Goal: Register for event/course

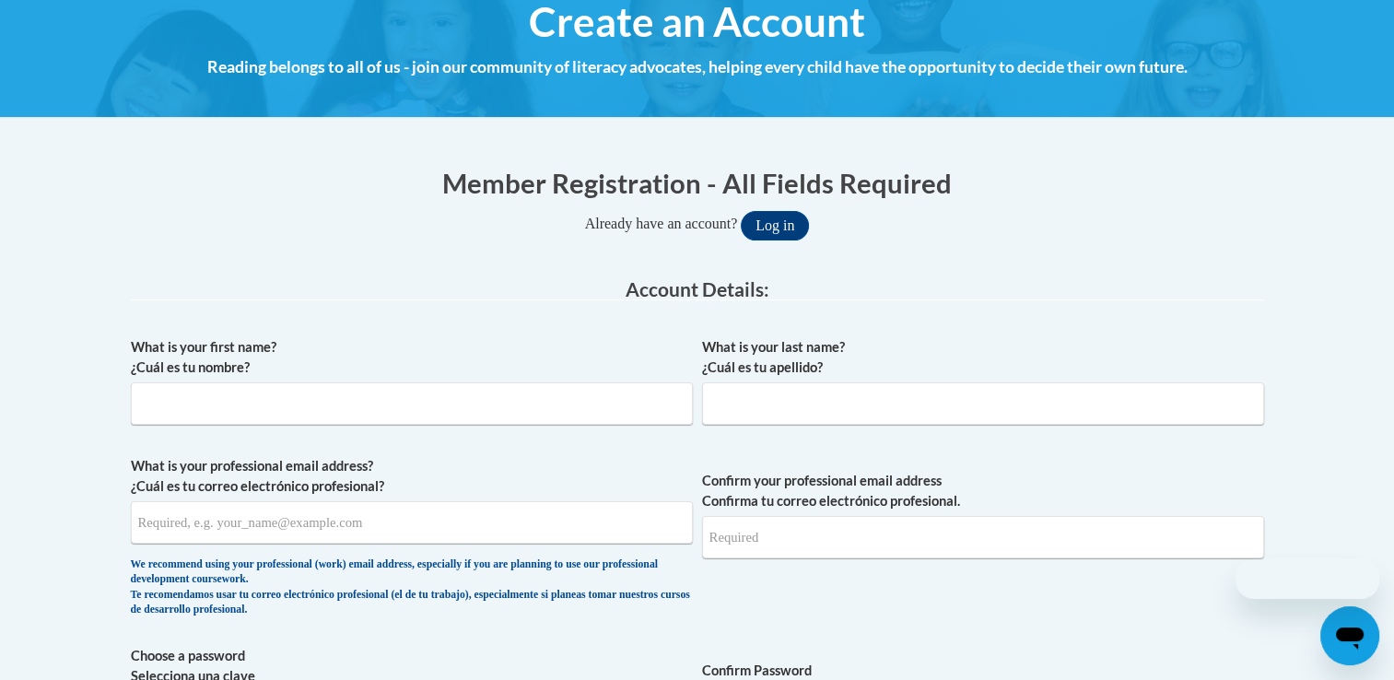
scroll to position [350, 0]
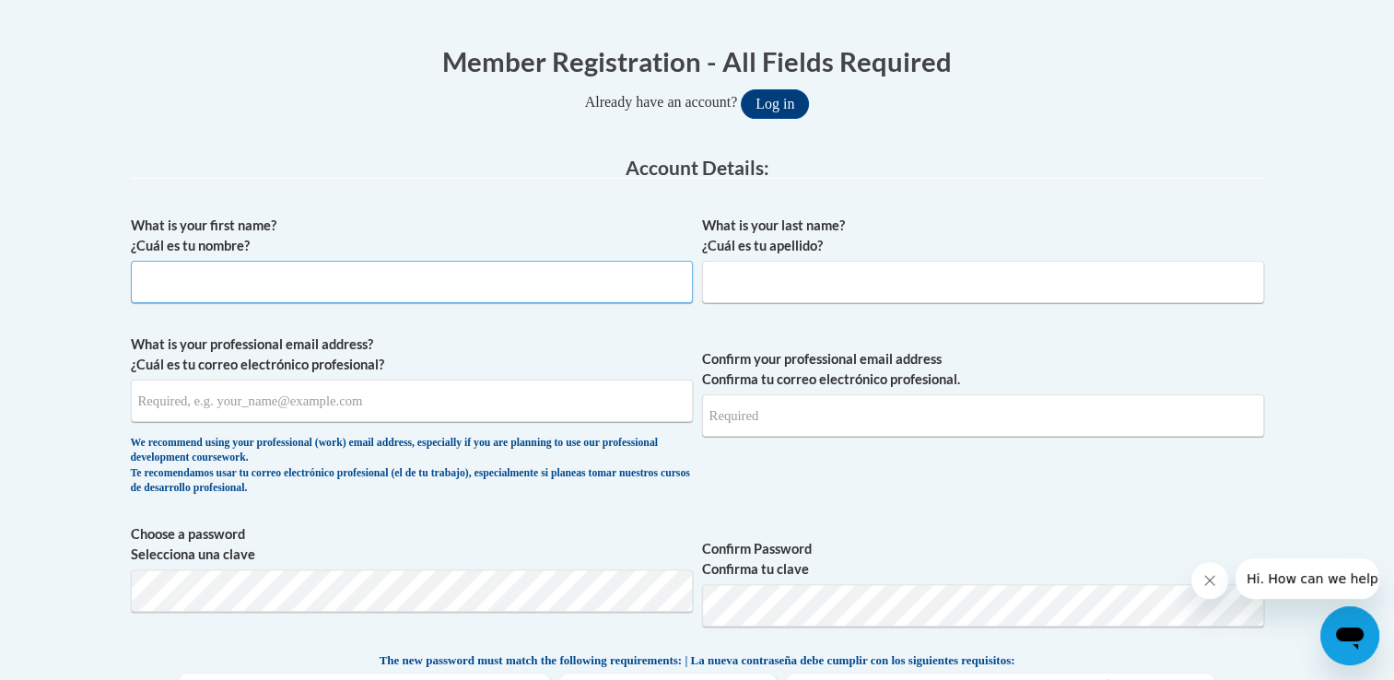
click at [363, 278] on input "What is your first name? ¿Cuál es tu nombre?" at bounding box center [412, 282] width 562 height 42
type input "[PERSON_NAME]"
click at [746, 282] on input "What is your last name? ¿Cuál es tu apellido?" at bounding box center [983, 282] width 562 height 42
type input "Ingle"
click at [458, 404] on input "What is your professional email address? ¿Cuál es tu correo electrónico profesi…" at bounding box center [412, 401] width 562 height 42
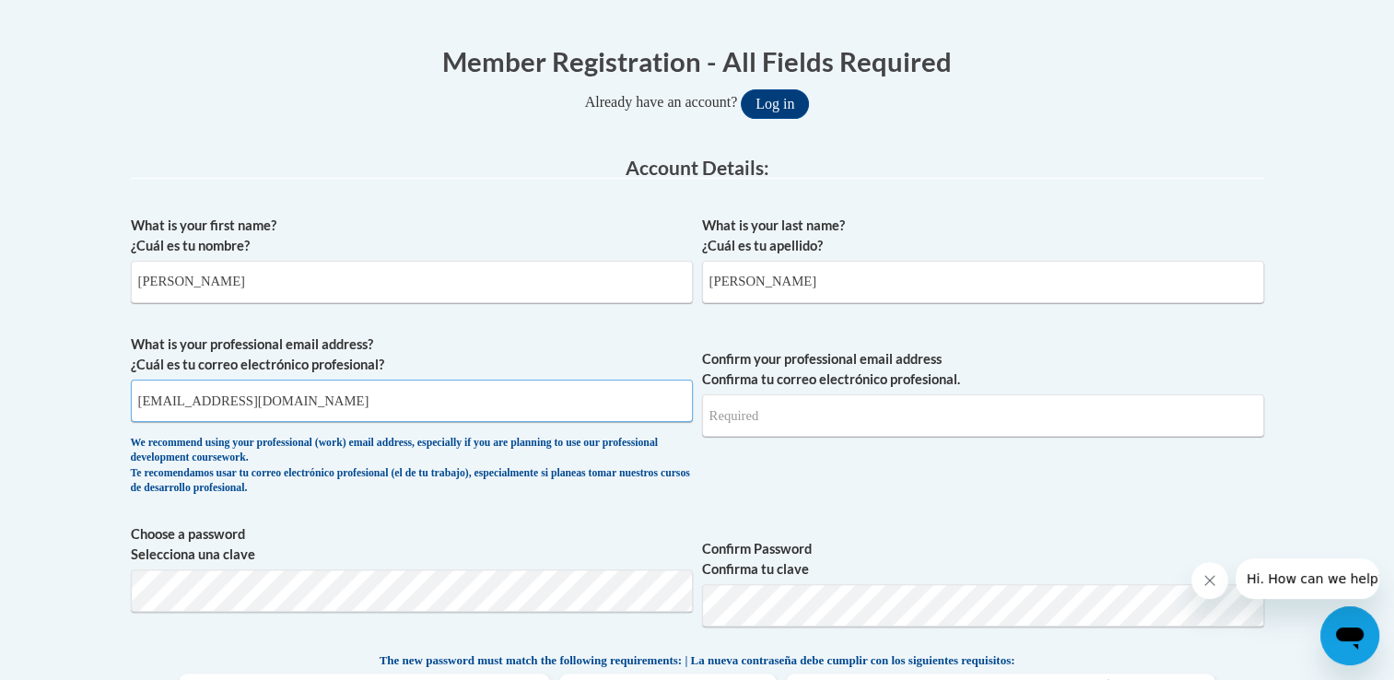
type input "[EMAIL_ADDRESS][DOMAIN_NAME]"
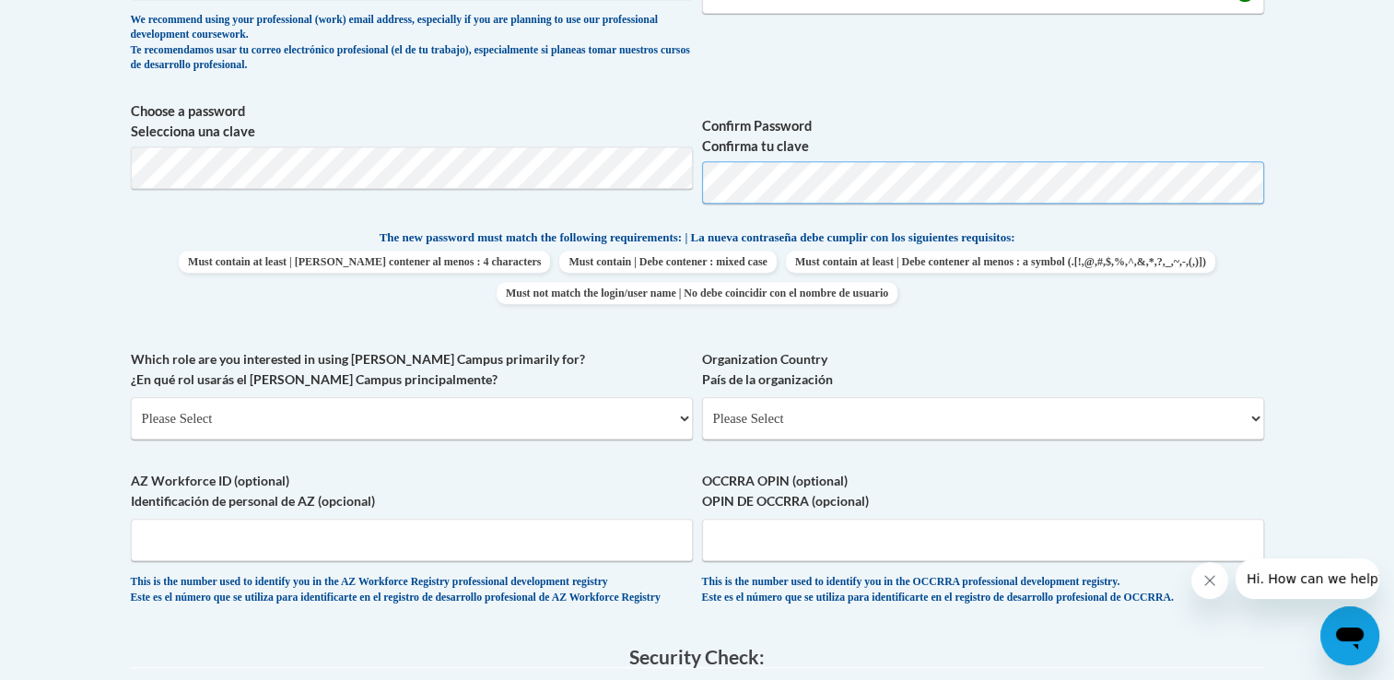
scroll to position [833, 0]
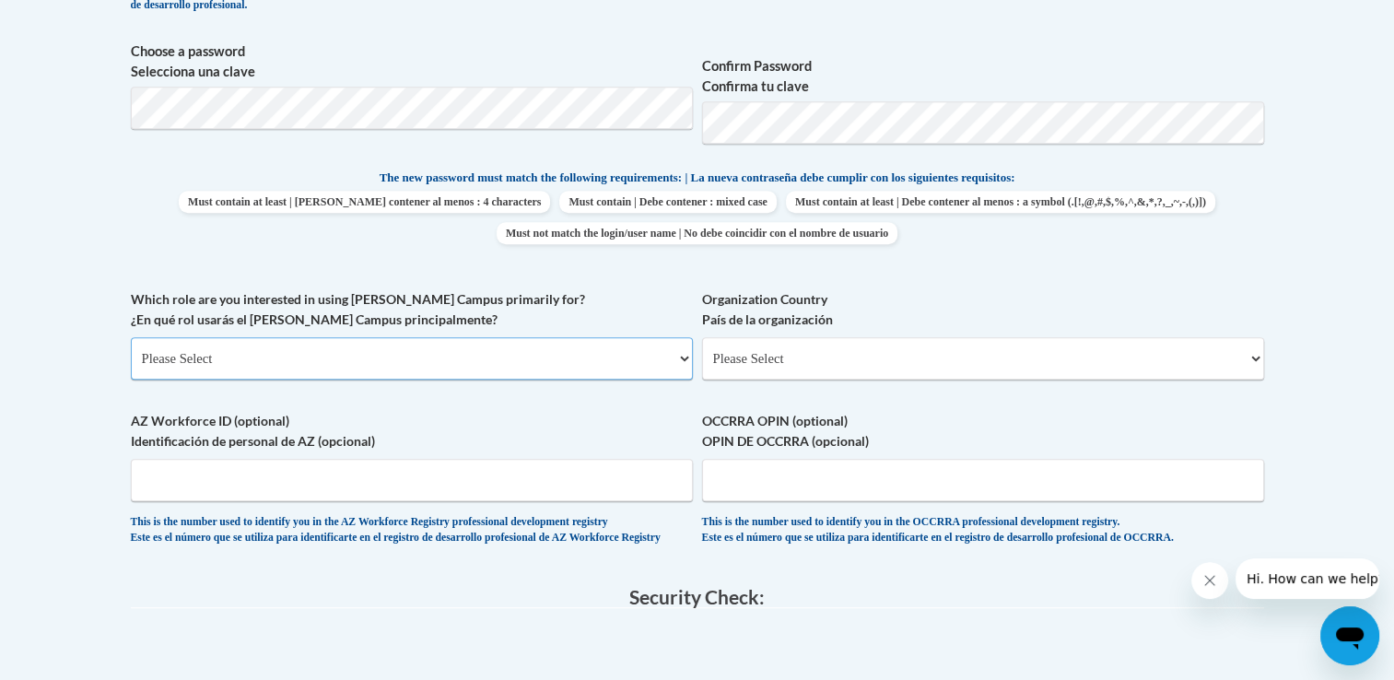
click at [328, 356] on select "Please Select College/University | Colegio/Universidad Community/Nonprofit Part…" at bounding box center [412, 358] width 562 height 42
click at [131, 337] on select "Please Select College/University | Colegio/Universidad Community/Nonprofit Part…" at bounding box center [412, 358] width 562 height 42
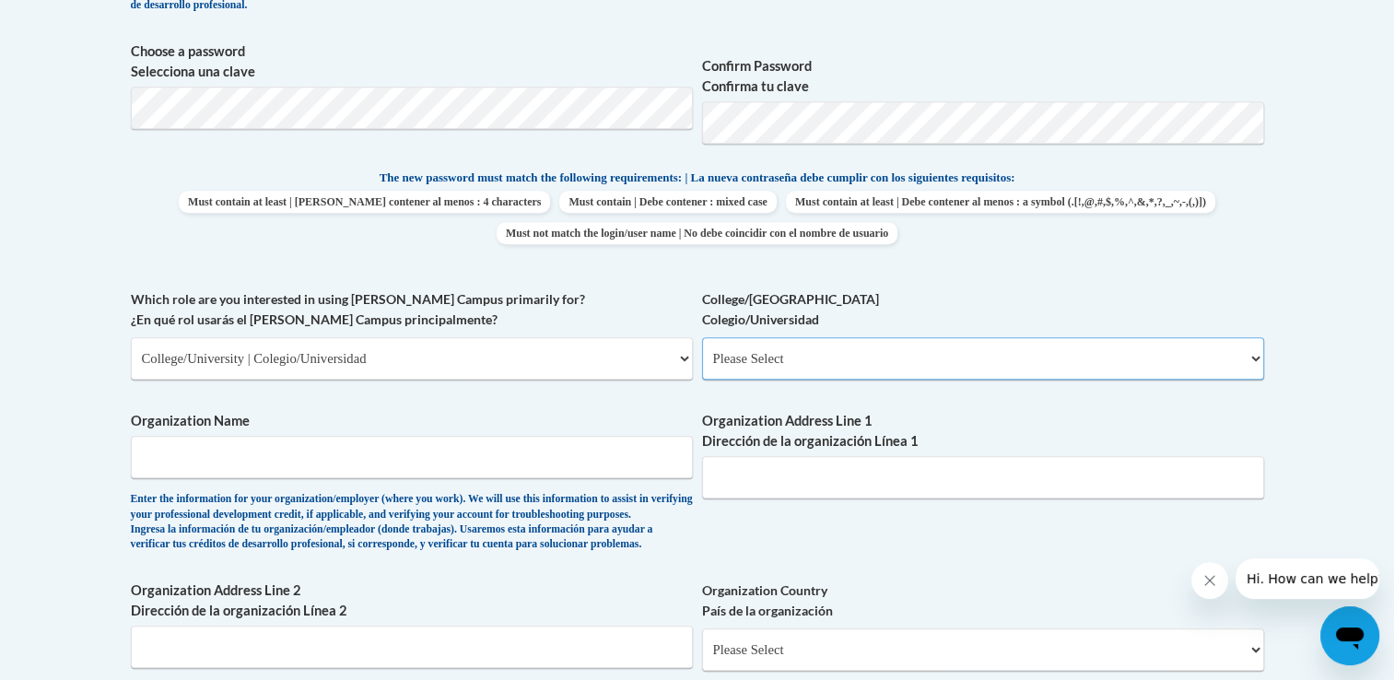
click at [783, 356] on select "Please Select College/University Staff | Empleado universitario College/Univers…" at bounding box center [983, 358] width 562 height 42
click at [525, 357] on select "Please Select College/University | Colegio/Universidad Community/Nonprofit Part…" at bounding box center [412, 358] width 562 height 42
select select "fbf2d438-af2f-41f8-98f1-81c410e29de3"
click at [131, 337] on select "Please Select College/University | Colegio/Universidad Community/Nonprofit Part…" at bounding box center [412, 358] width 562 height 42
click at [808, 353] on select "Please Select Early Learning/Daycare Teacher/Family Home Care Provider | Maestr…" at bounding box center [983, 358] width 562 height 42
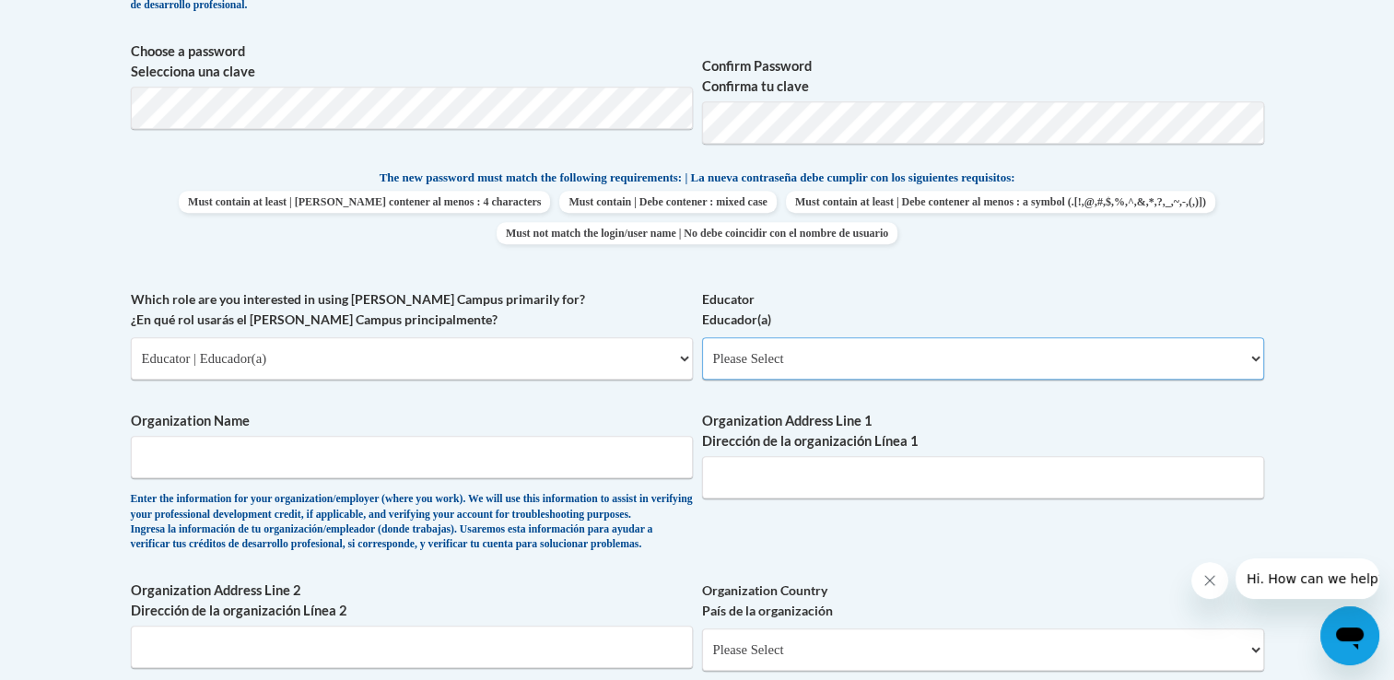
select select "8e40623d-54d0-45cd-9f92-5df65cd3f8cf"
click at [702, 337] on select "Please Select Early Learning/Daycare Teacher/Family Home Care Provider | Maestr…" at bounding box center [983, 358] width 562 height 42
click at [461, 448] on input "Organization Name" at bounding box center [412, 457] width 562 height 42
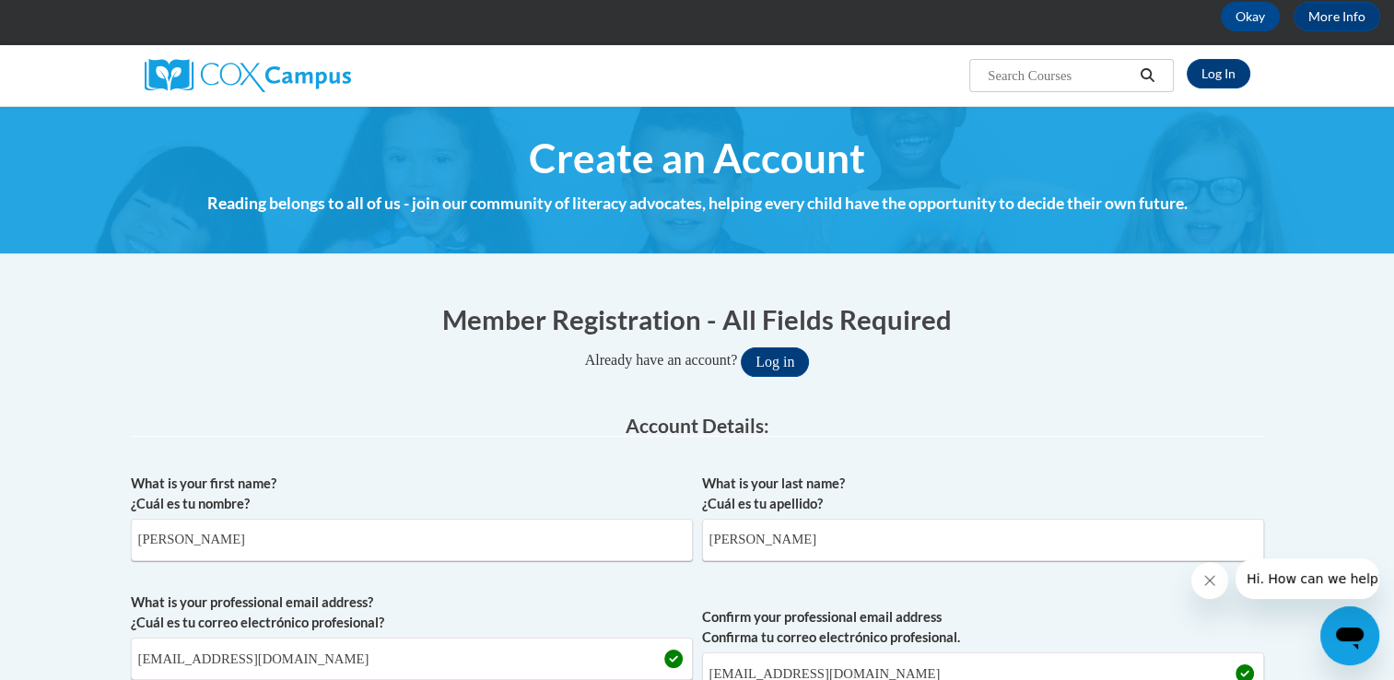
scroll to position [0, 0]
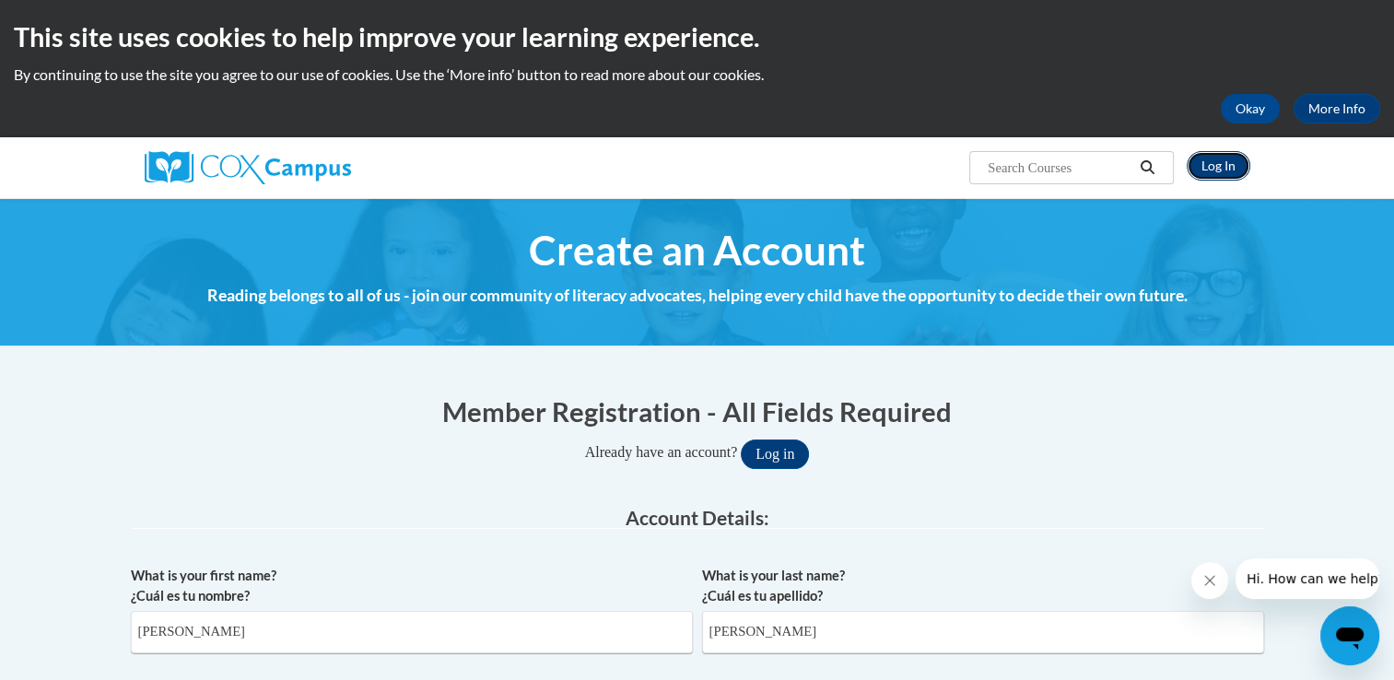
click at [1214, 162] on link "Log In" at bounding box center [1219, 165] width 64 height 29
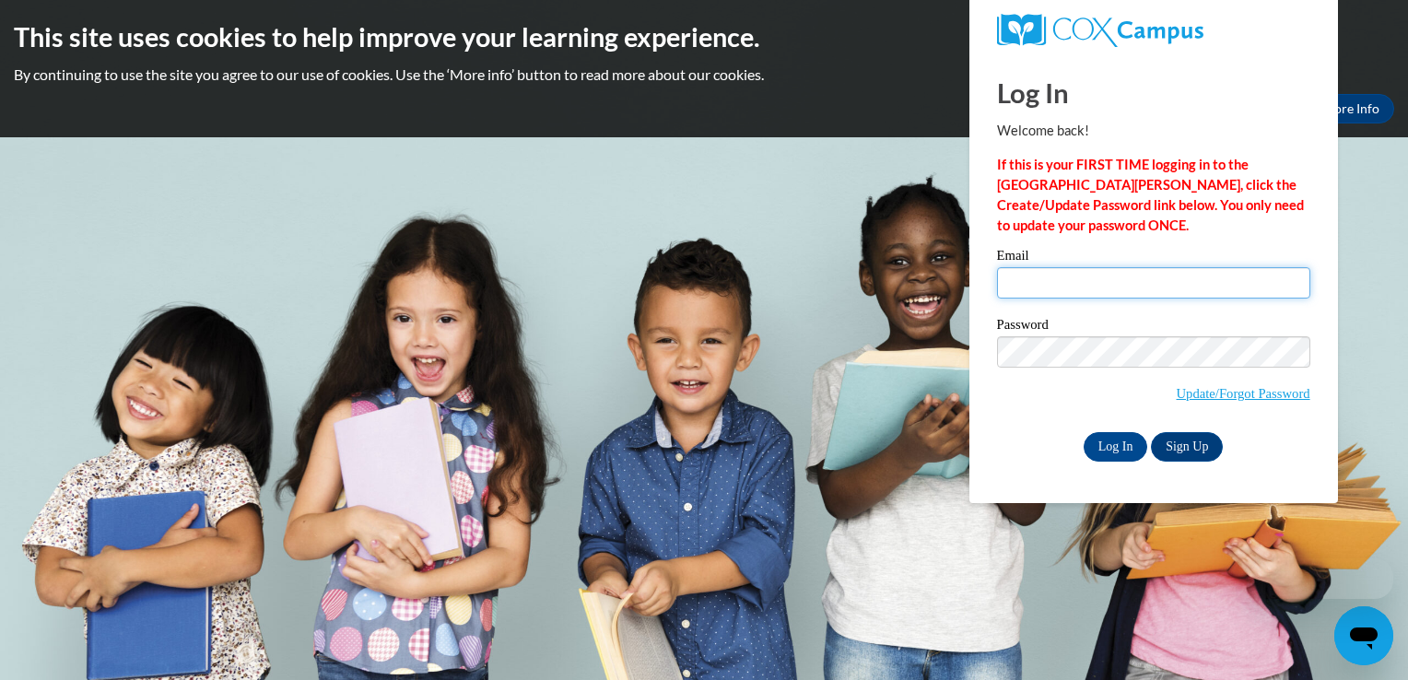
click at [1108, 282] on input "Email" at bounding box center [1153, 282] width 313 height 31
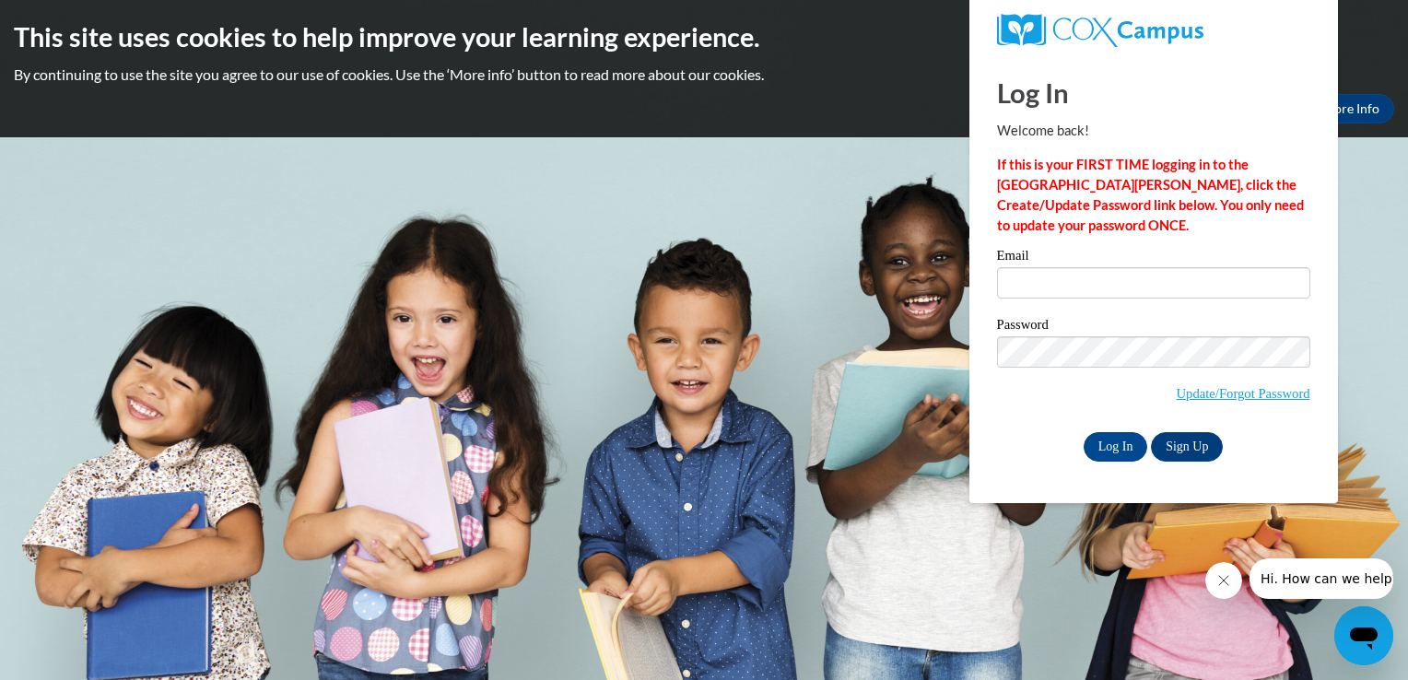
click at [940, 275] on body "This site uses cookies to help improve your learning experience. By continuing …" at bounding box center [704, 340] width 1408 height 680
click at [1069, 282] on input "Email" at bounding box center [1153, 282] width 313 height 31
type input "[EMAIL_ADDRESS][DOMAIN_NAME]"
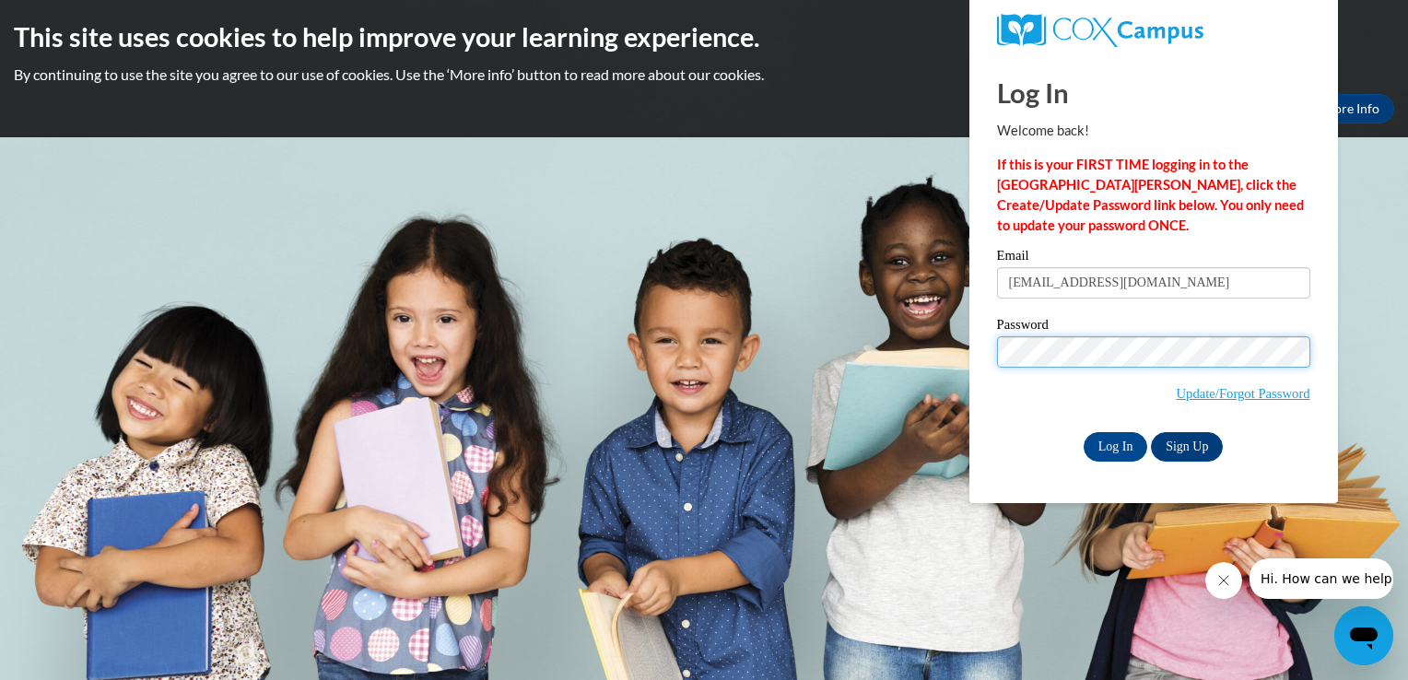
click at [1084, 432] on input "Log In" at bounding box center [1116, 446] width 65 height 29
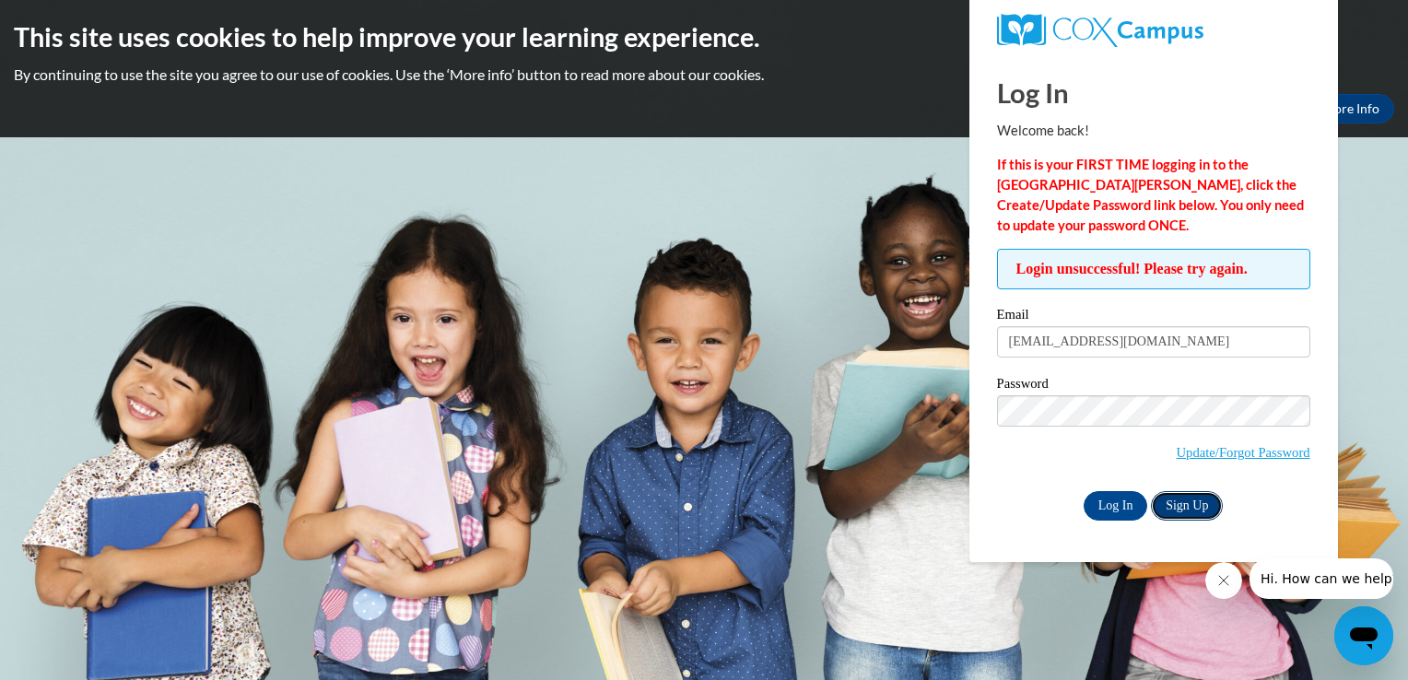
click at [1179, 503] on link "Sign Up" at bounding box center [1187, 505] width 72 height 29
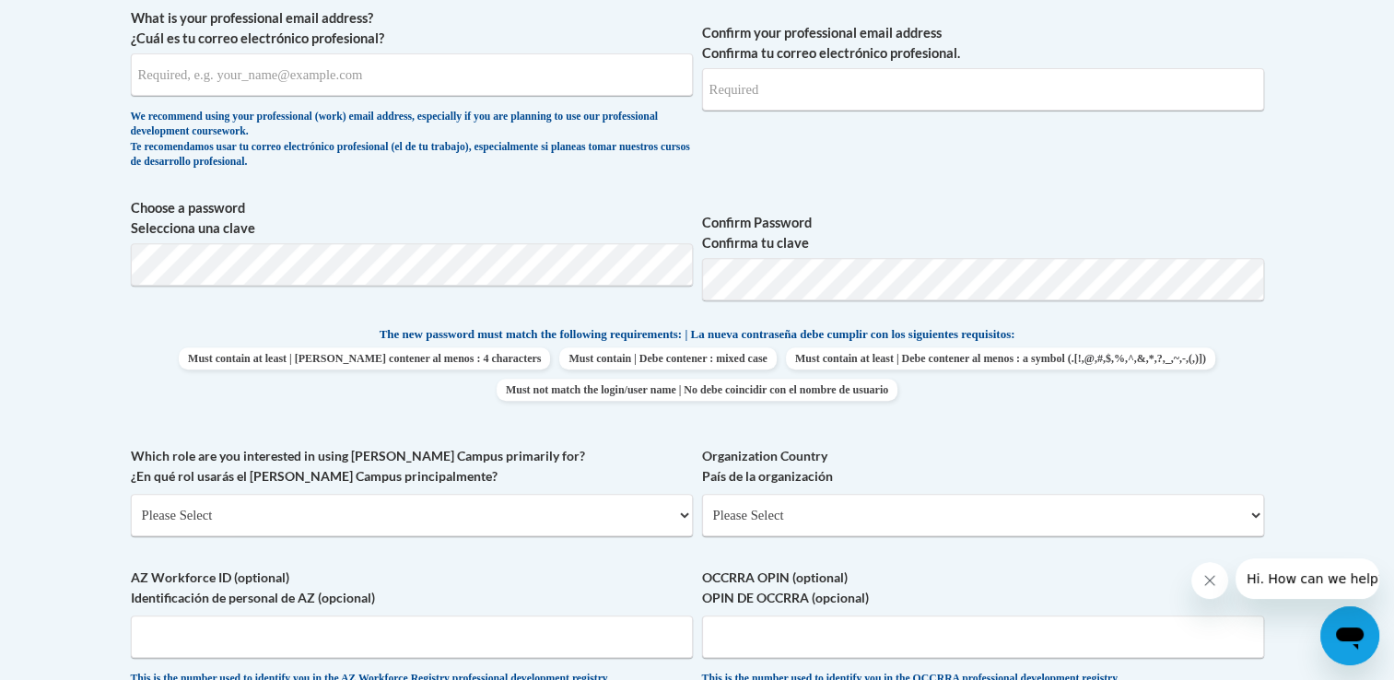
scroll to position [901, 0]
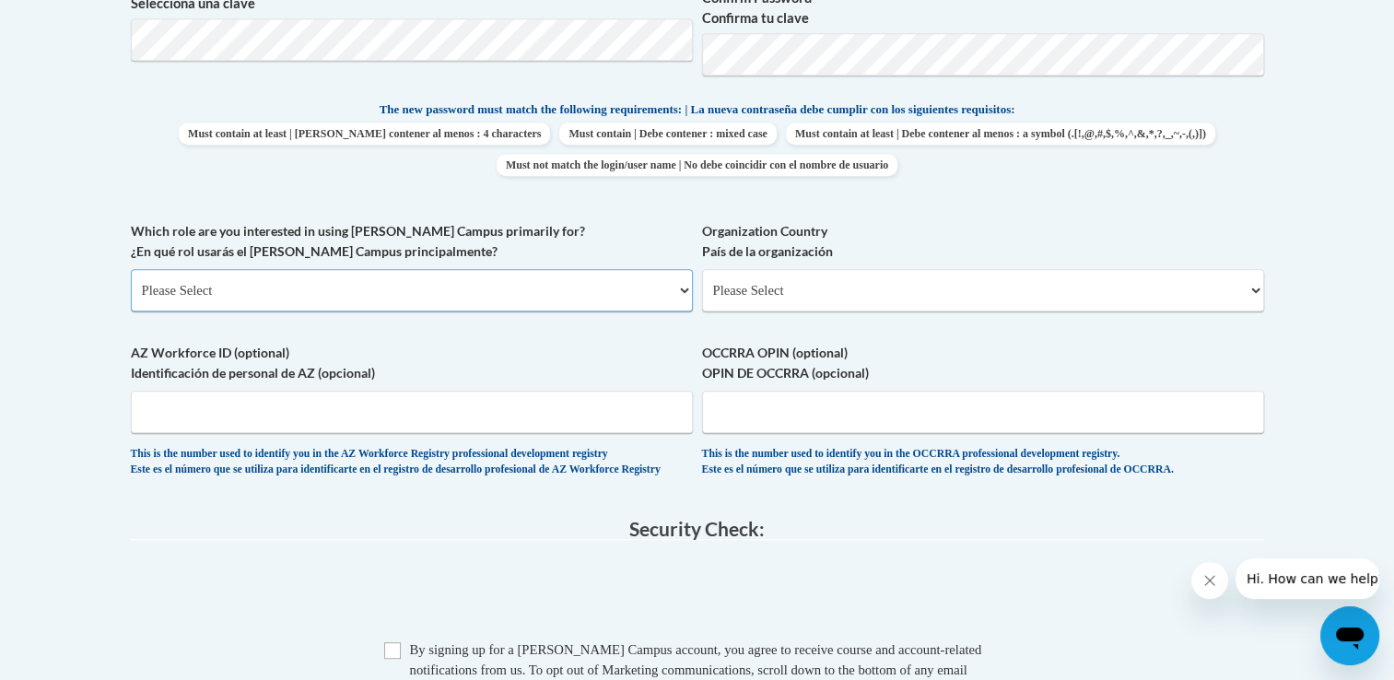
click at [355, 293] on select "Please Select College/University | Colegio/Universidad Community/Nonprofit Part…" at bounding box center [412, 290] width 562 height 42
select select "5a18ea06-2b54-4451-96f2-d152daf9eac5"
click at [131, 269] on select "Please Select College/University | Colegio/Universidad Community/Nonprofit Part…" at bounding box center [412, 290] width 562 height 42
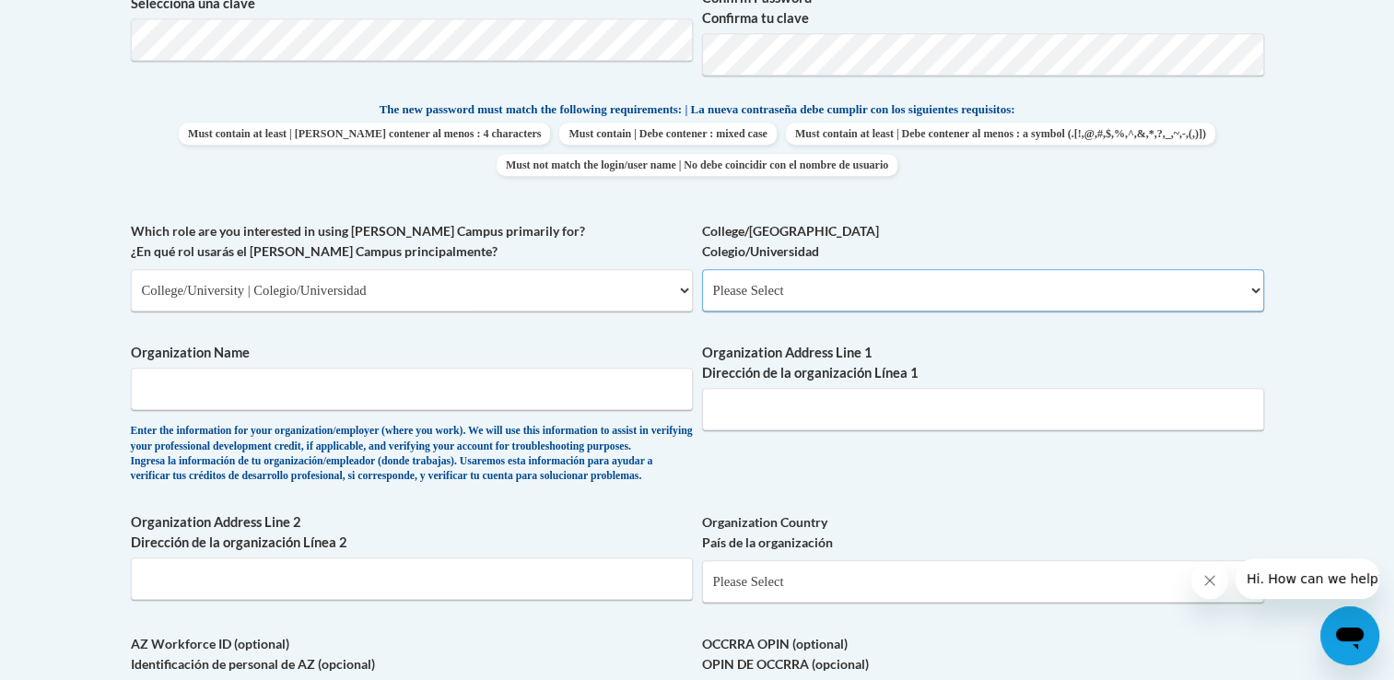
click at [794, 289] on select "Please Select College/University Staff | Empleado universitario College/Univers…" at bounding box center [983, 290] width 562 height 42
select select "99b32b07-cffc-426c-8bf6-0cd77760d84b"
click at [702, 269] on select "Please Select College/University Staff | Empleado universitario College/Univers…" at bounding box center [983, 290] width 562 height 42
click at [564, 397] on input "Organization Name" at bounding box center [412, 389] width 562 height 42
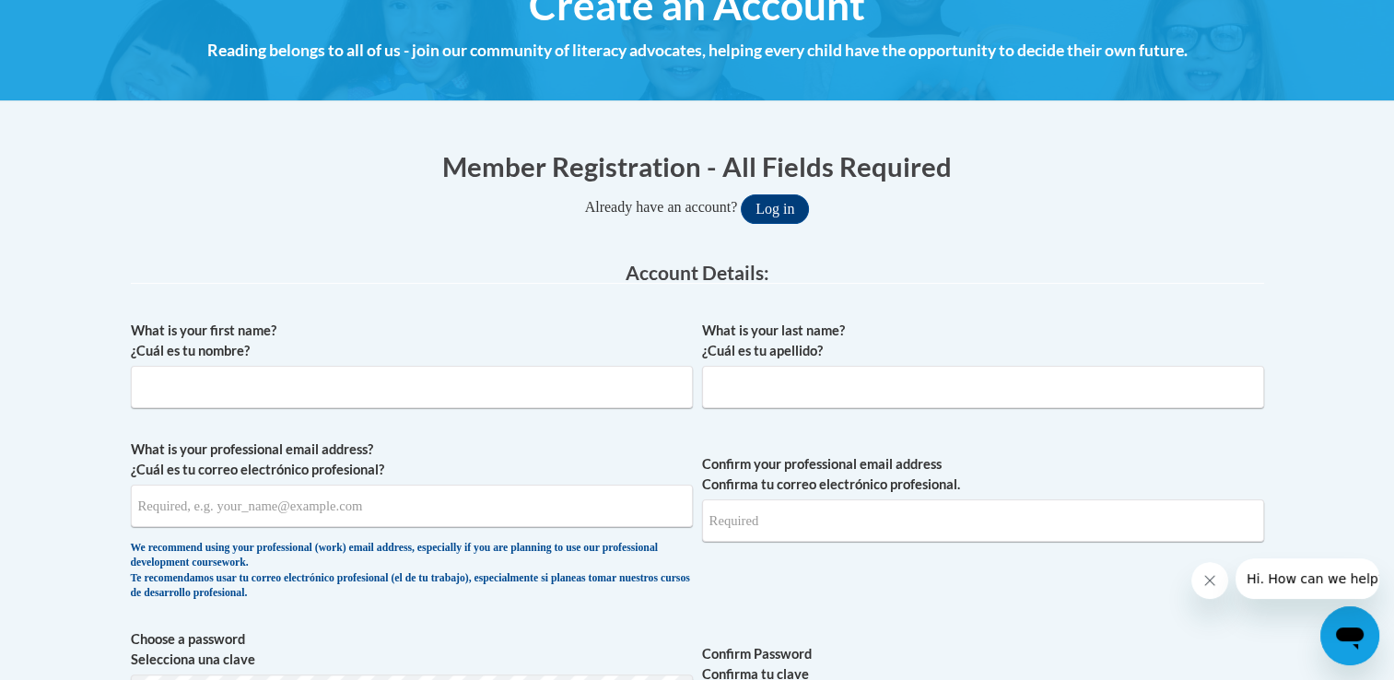
scroll to position [240, 0]
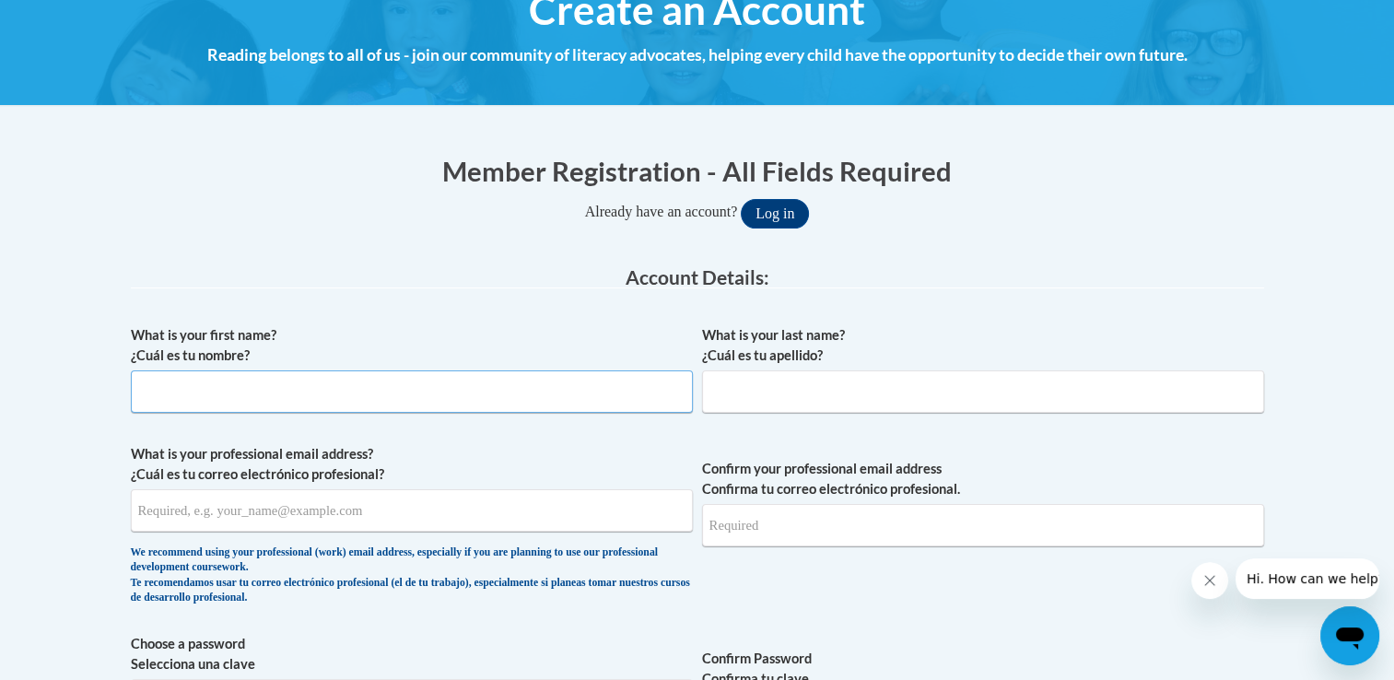
click at [447, 397] on input "What is your first name? ¿Cuál es tu nombre?" at bounding box center [412, 391] width 562 height 42
type input "Sarah Grace"
click at [757, 379] on input "What is your last name? ¿Cuál es tu apellido?" at bounding box center [983, 391] width 562 height 42
type input "Ingle"
click at [461, 518] on input "What is your professional email address? ¿Cuál es tu correo electrónico profesi…" at bounding box center [412, 510] width 562 height 42
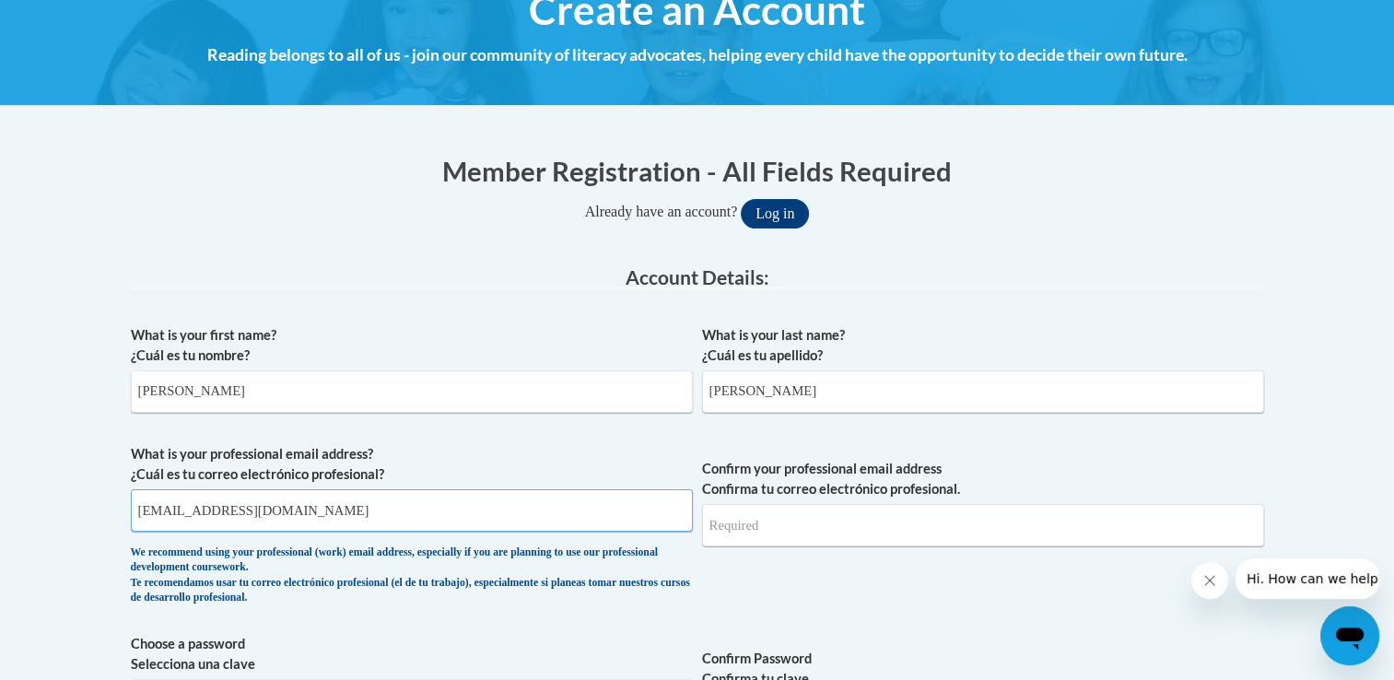
type input "[EMAIL_ADDRESS][DOMAIN_NAME]"
click at [836, 533] on input "Confirm your professional email address Confirma tu correo electrónico profesio…" at bounding box center [983, 525] width 562 height 42
type input "[EMAIL_ADDRESS][DOMAIN_NAME]"
click at [908, 572] on span "Confirm your professional email address Confirma tu correo electrónico profesio…" at bounding box center [983, 529] width 562 height 170
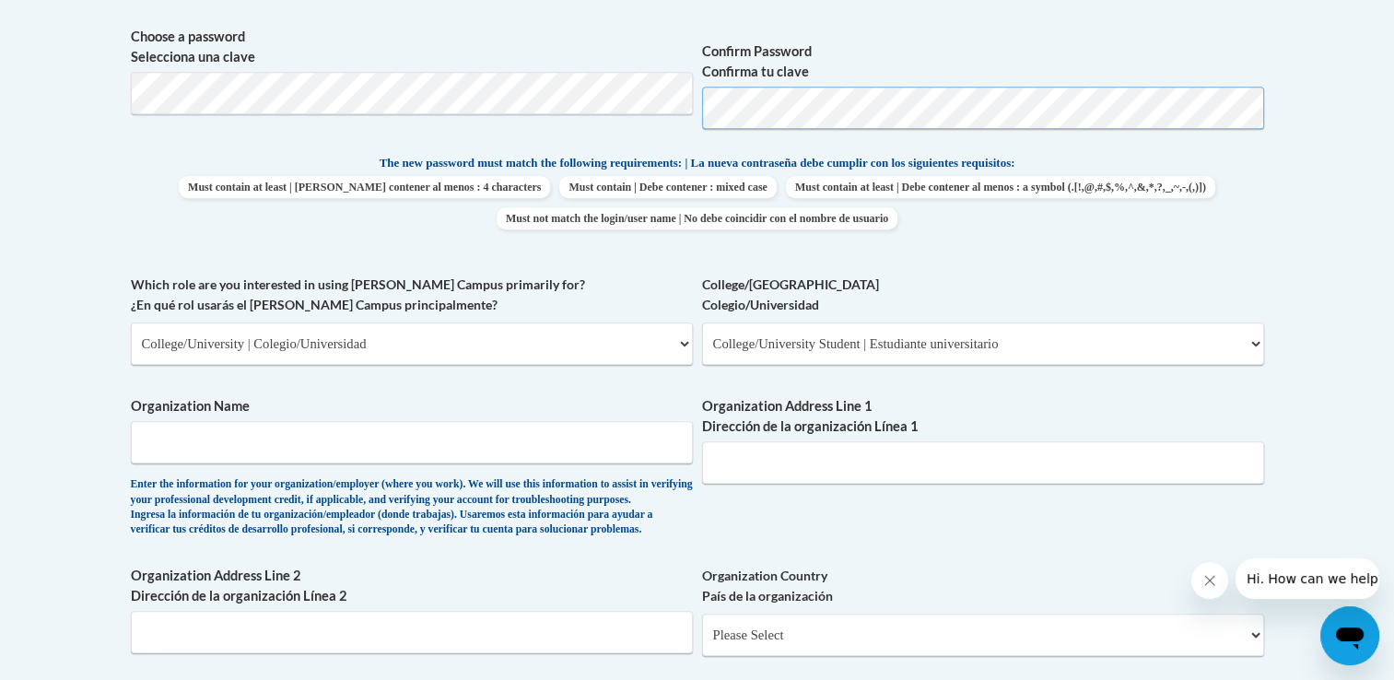
scroll to position [848, 0]
click at [428, 444] on input "Organization Name" at bounding box center [412, 442] width 562 height 42
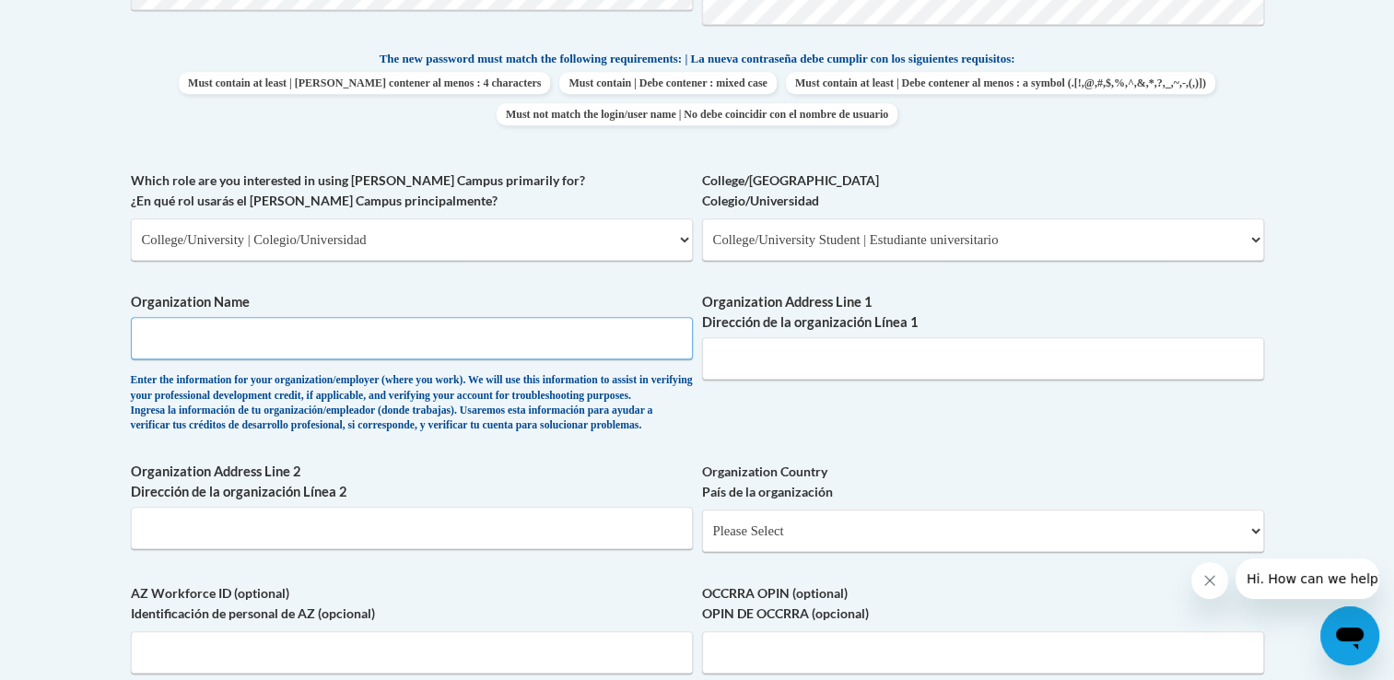
scroll to position [953, 0]
type input "University of North Georgia"
click at [768, 359] on input "Organization Address Line 1 Dirección de la organización Línea 1" at bounding box center [983, 357] width 562 height 42
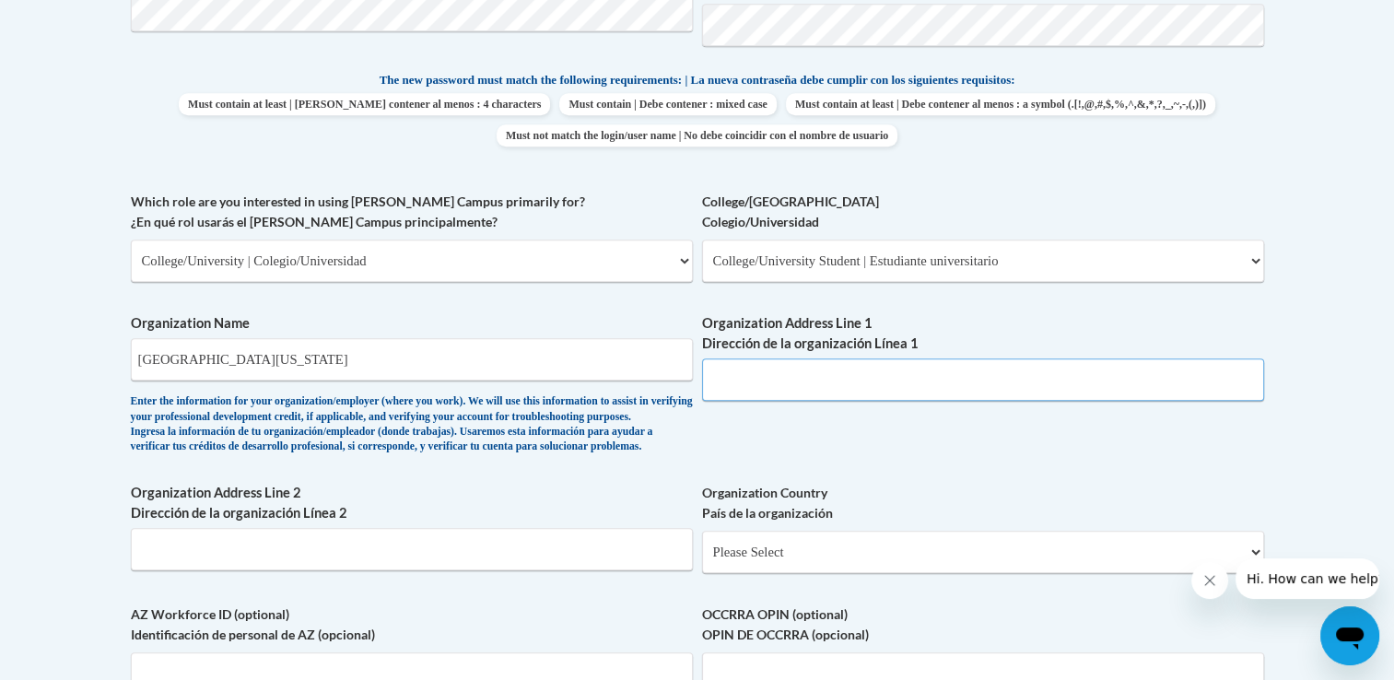
scroll to position [930, 0]
drag, startPoint x: 409, startPoint y: 366, endPoint x: 100, endPoint y: 348, distance: 310.1
click at [100, 348] on body "This site uses cookies to help improve your learning experience. By continuing …" at bounding box center [697, 340] width 1394 height 2540
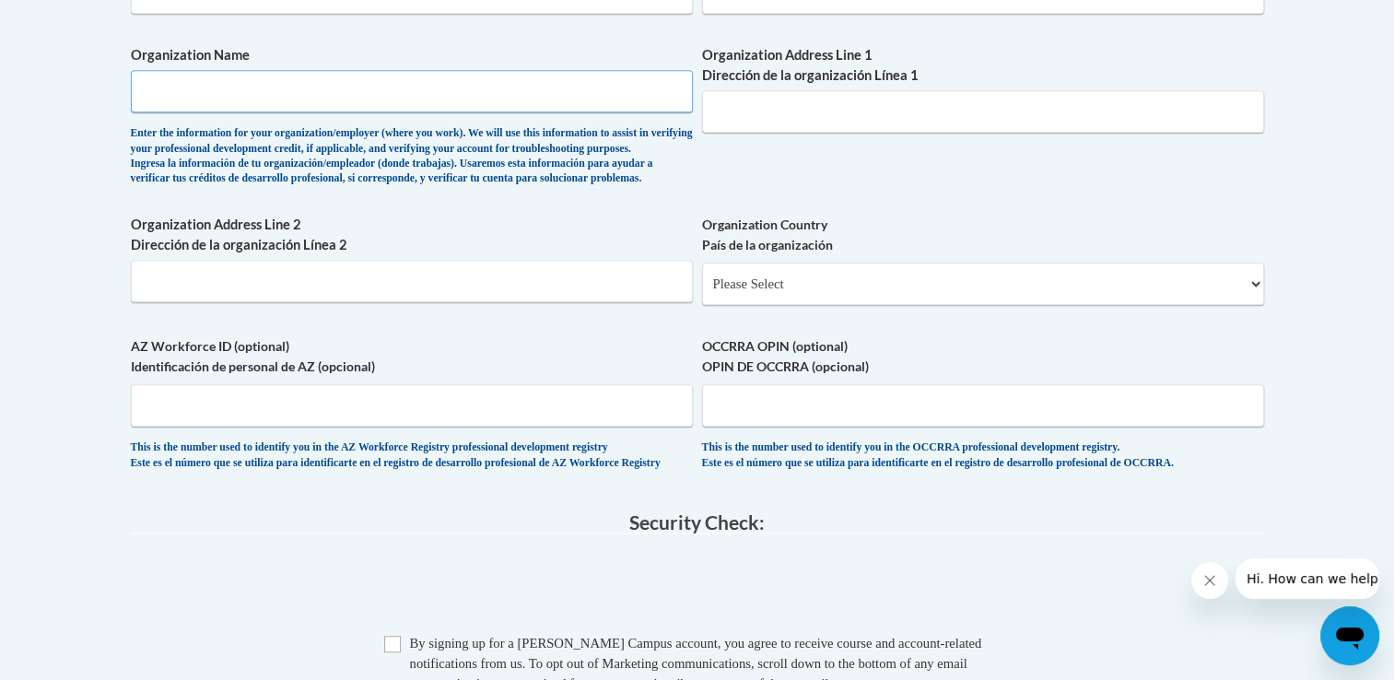
scroll to position [1375, 0]
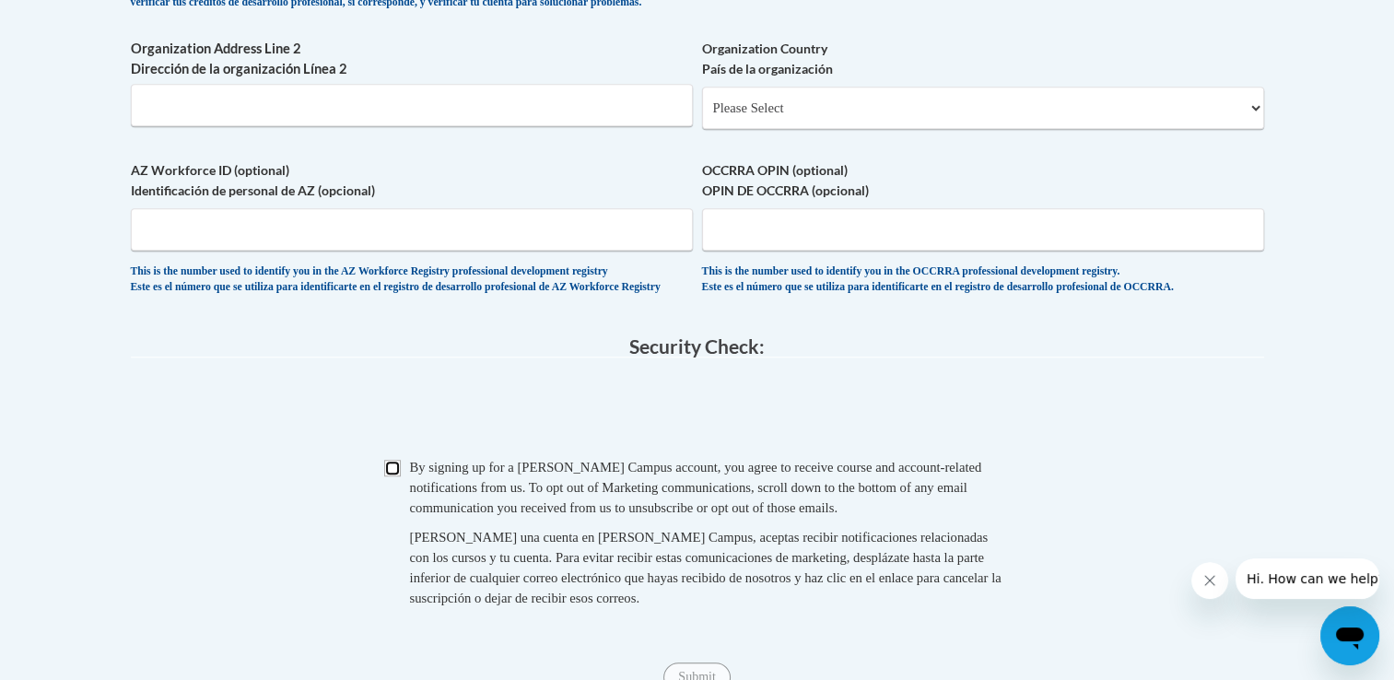
click at [390, 476] on input "Checkbox" at bounding box center [392, 468] width 17 height 17
checkbox input "true"
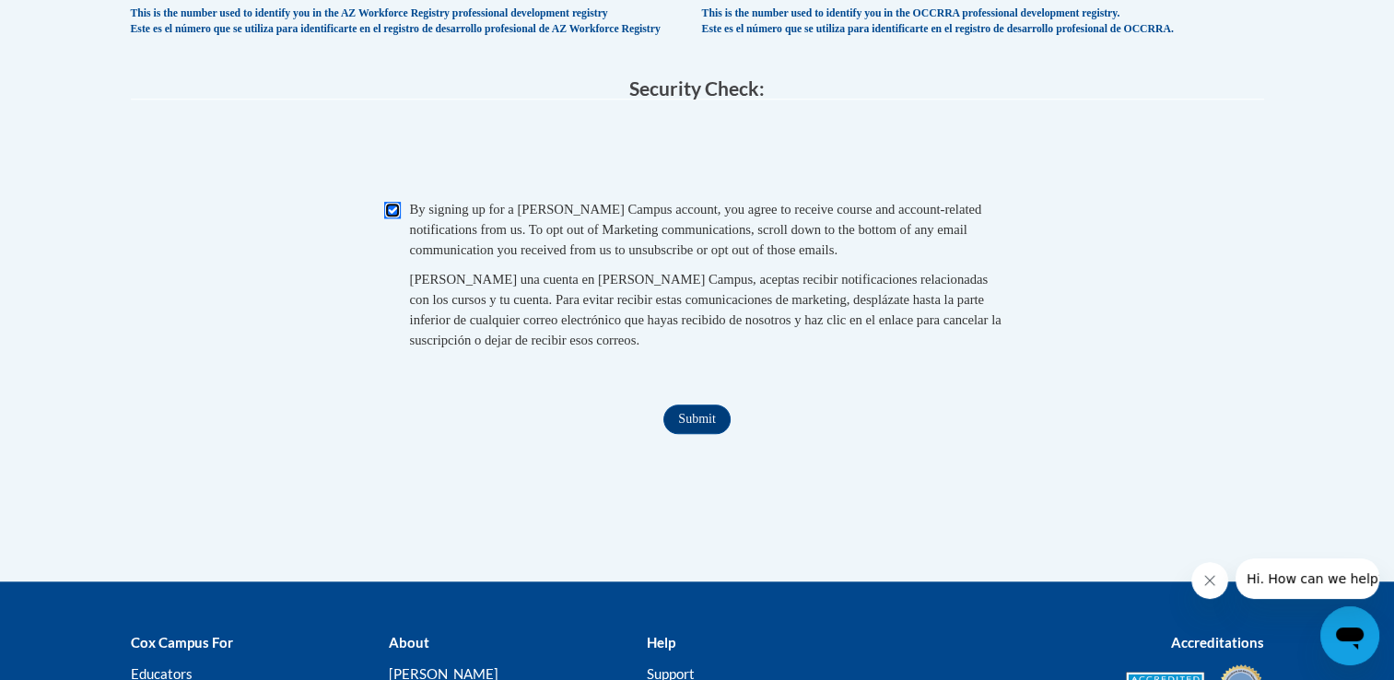
scroll to position [1649, 0]
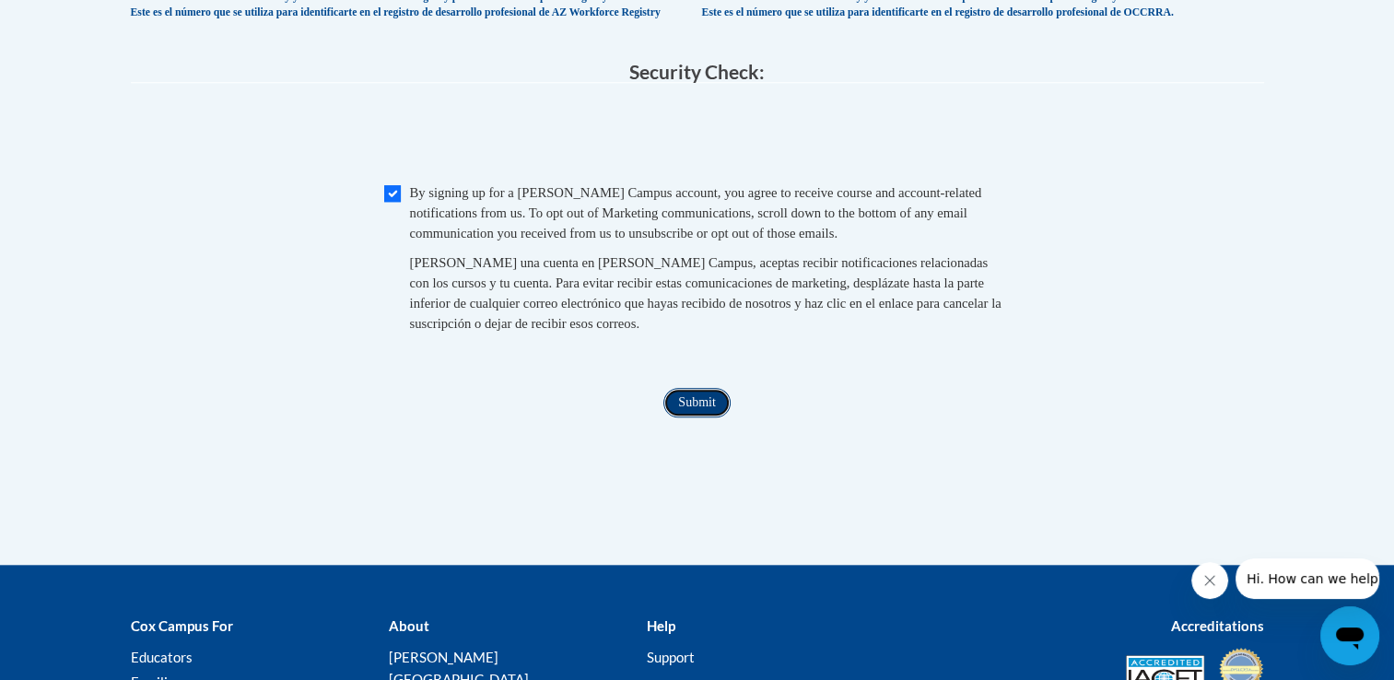
click at [692, 417] on input "Submit" at bounding box center [696, 402] width 66 height 29
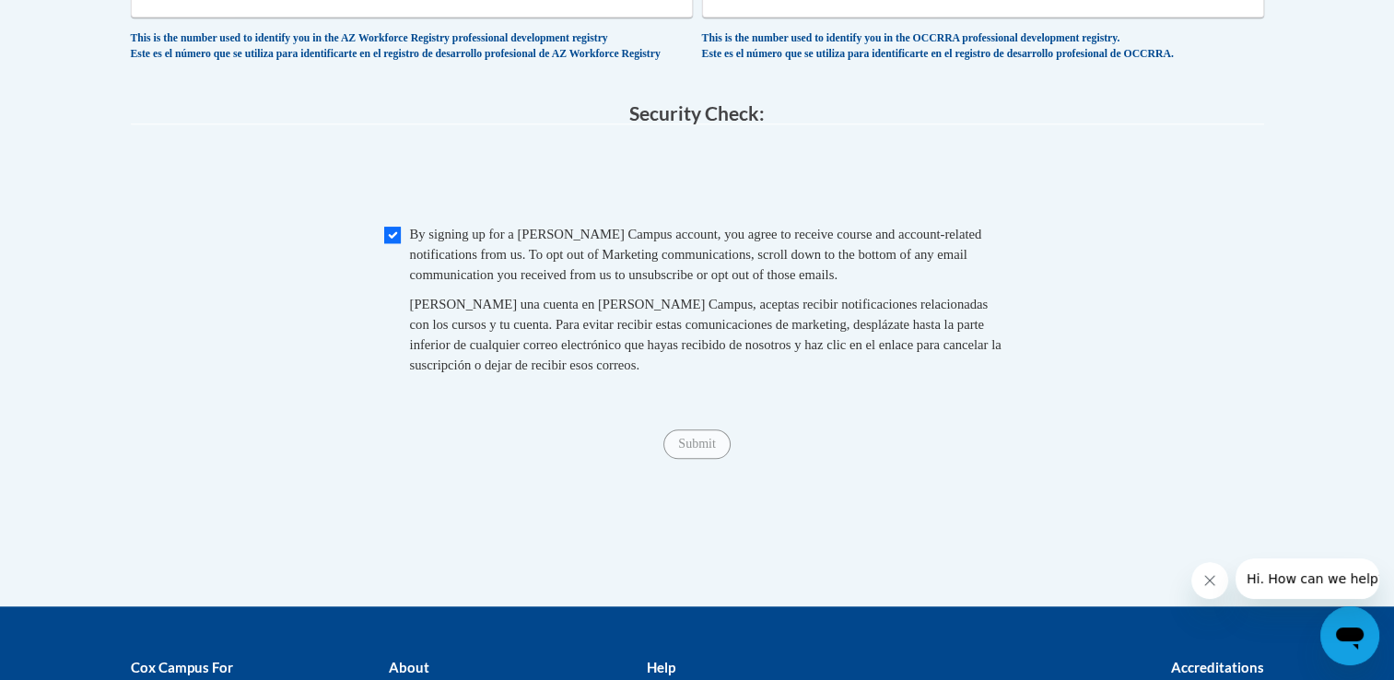
scroll to position [1612, 0]
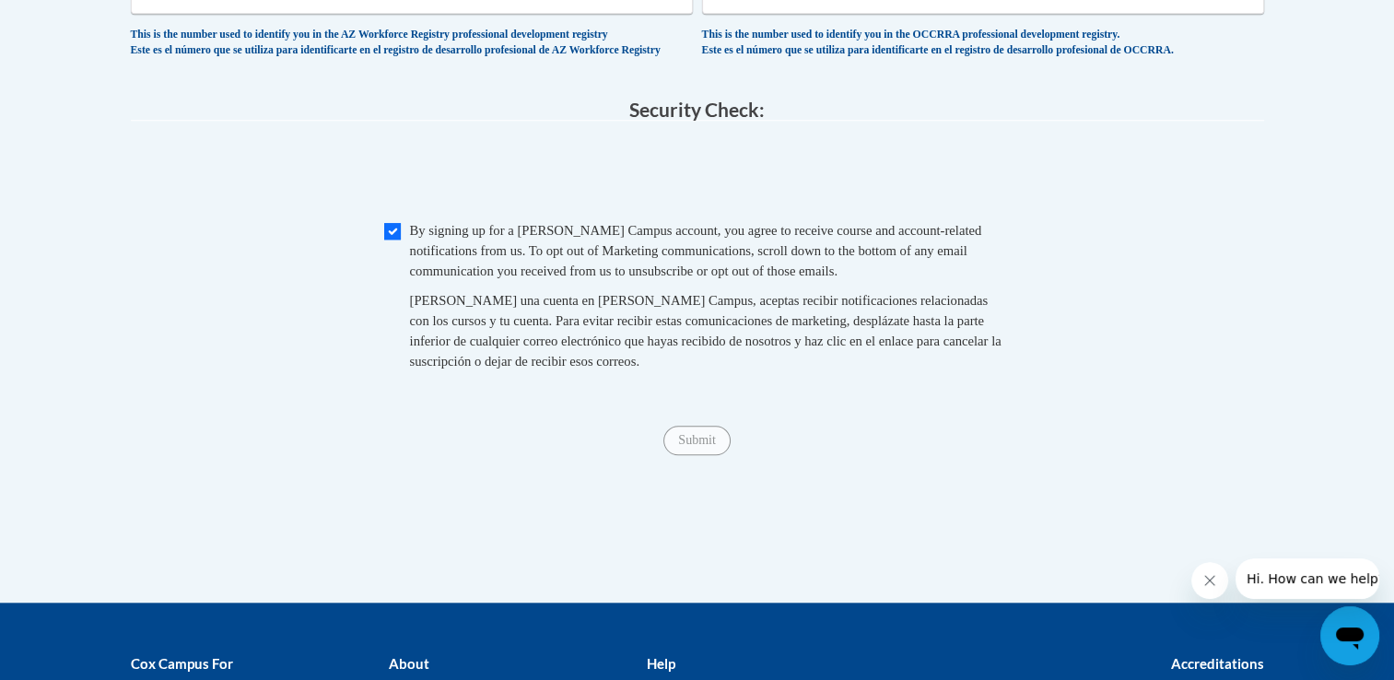
type input "University of North Georgia"
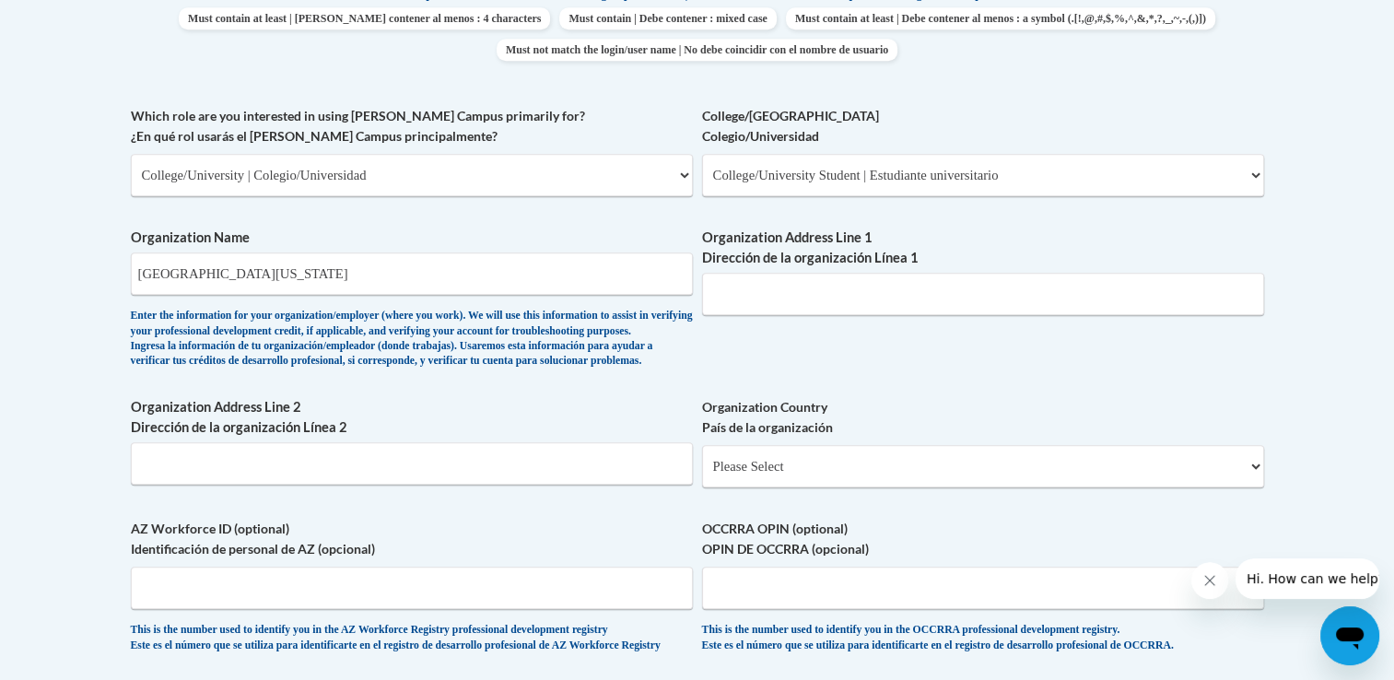
scroll to position [1017, 0]
click at [885, 297] on input "Organization Address Line 1 Dirección de la organización Línea 1" at bounding box center [983, 293] width 562 height 42
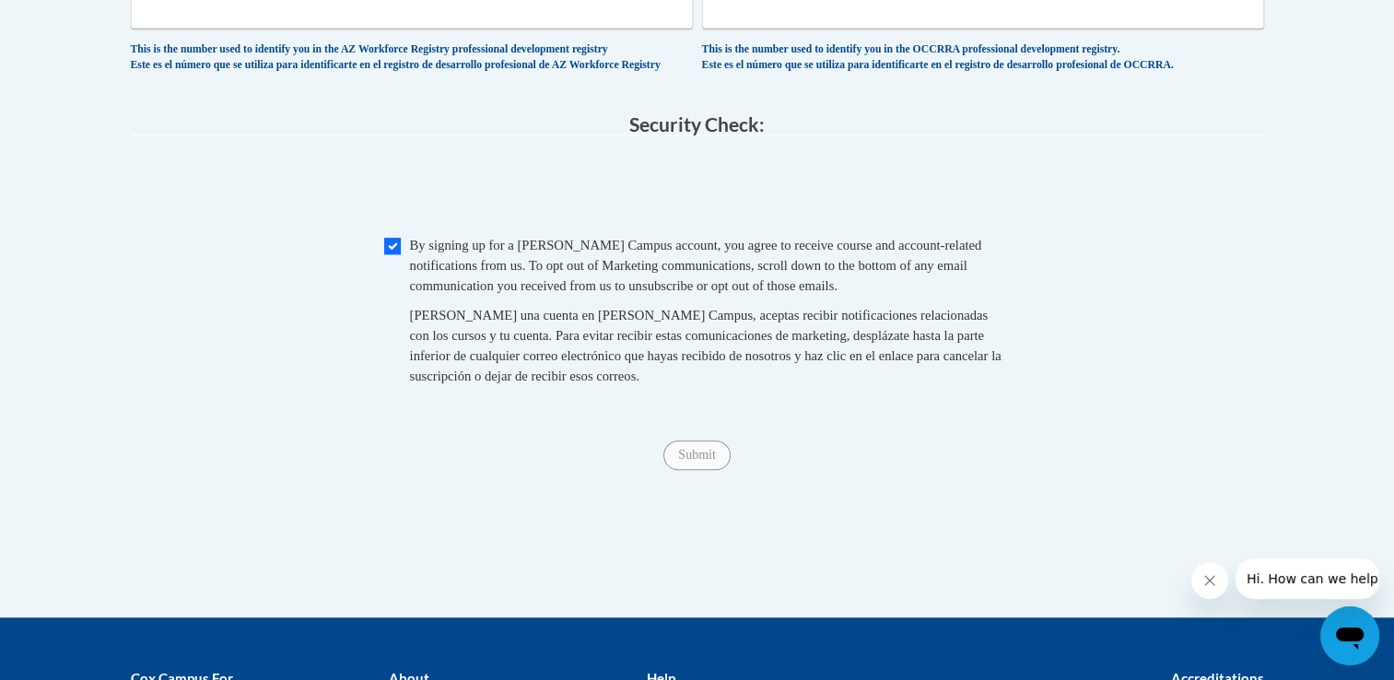
scroll to position [1646, 0]
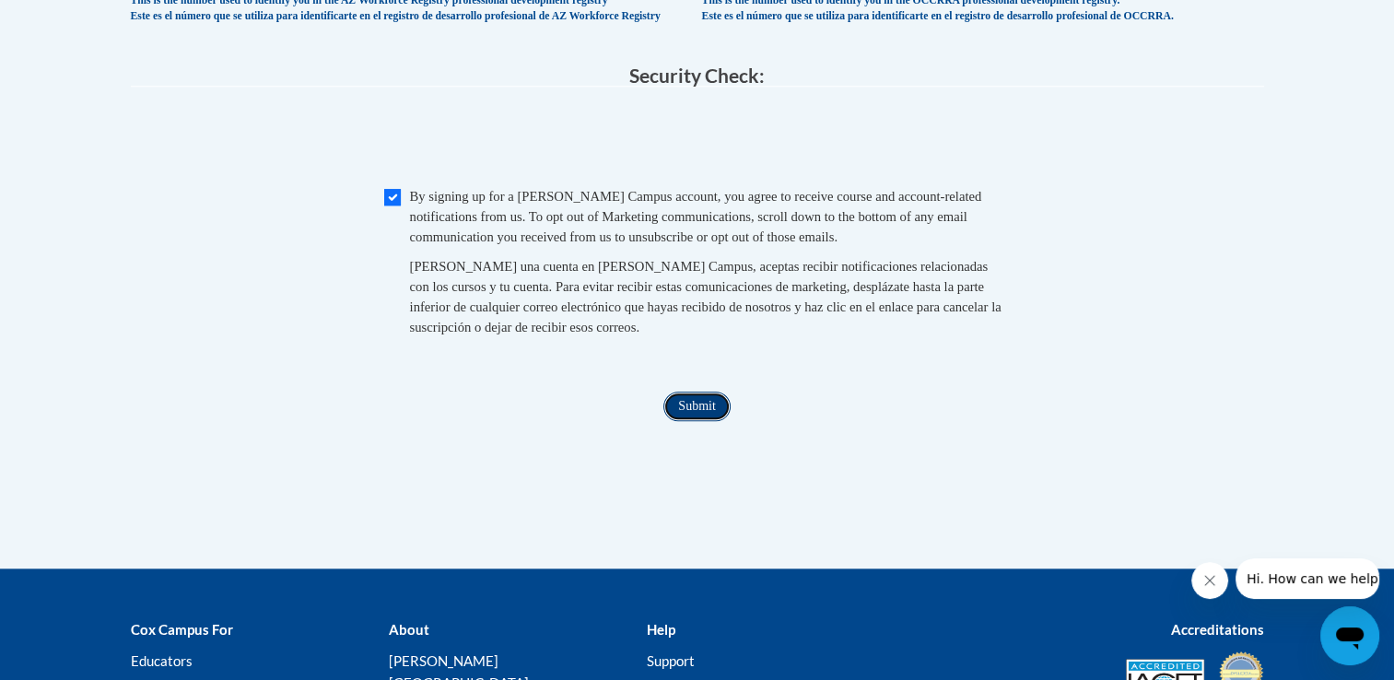
click at [687, 421] on input "Submit" at bounding box center [696, 406] width 66 height 29
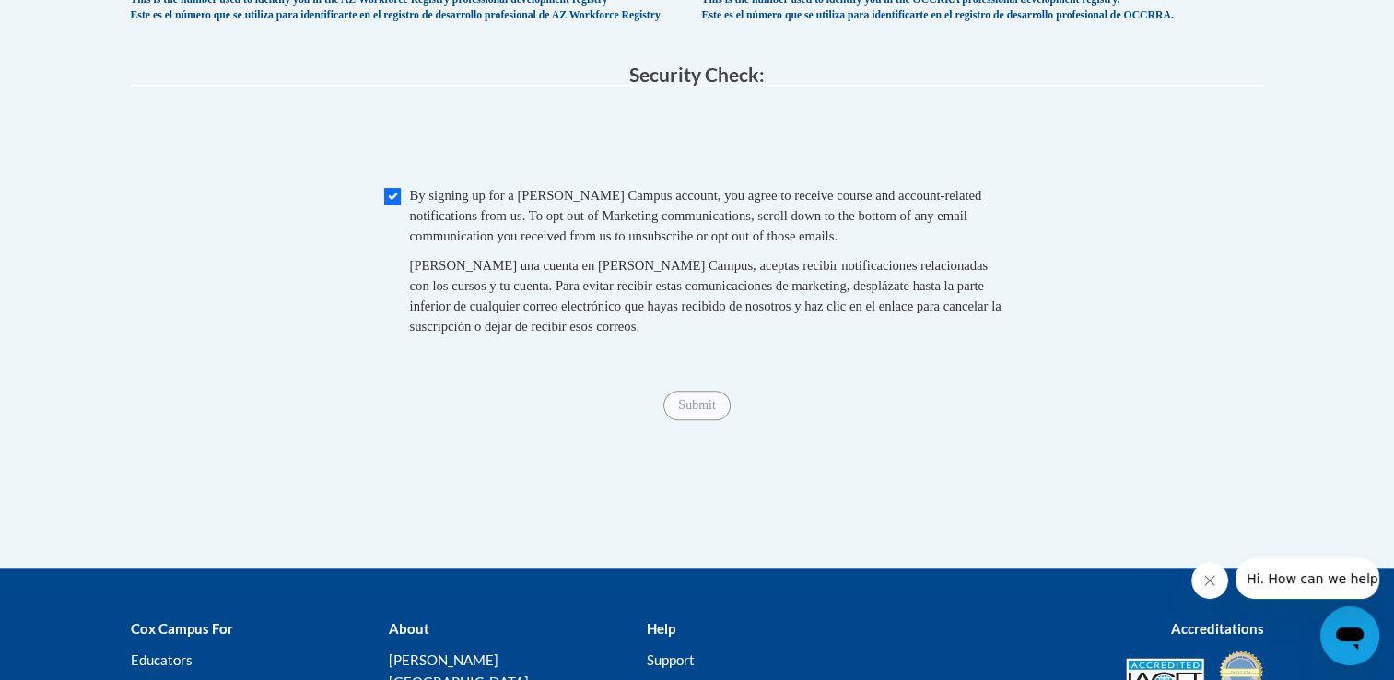
scroll to position [1648, 0]
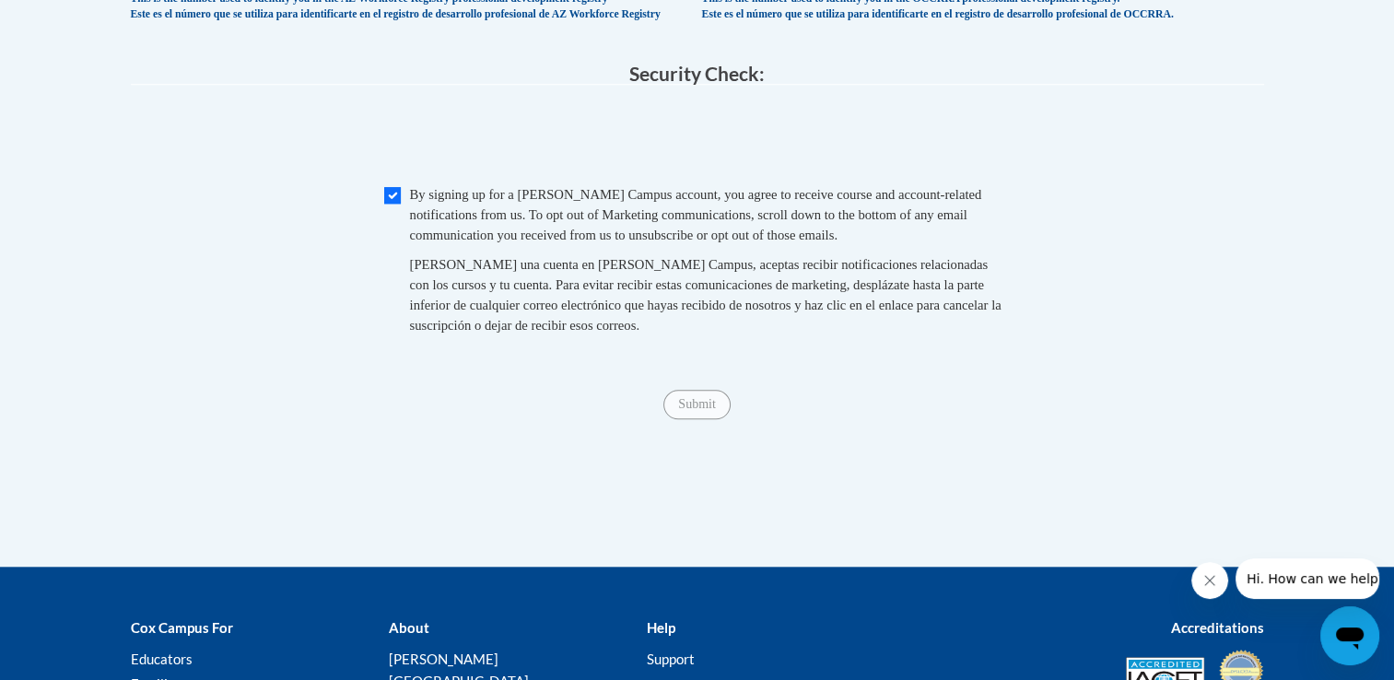
type input "82 College Circle"
click at [394, 204] on input "Checkbox" at bounding box center [392, 195] width 17 height 17
checkbox input "true"
click at [696, 419] on input "Submit" at bounding box center [696, 404] width 66 height 29
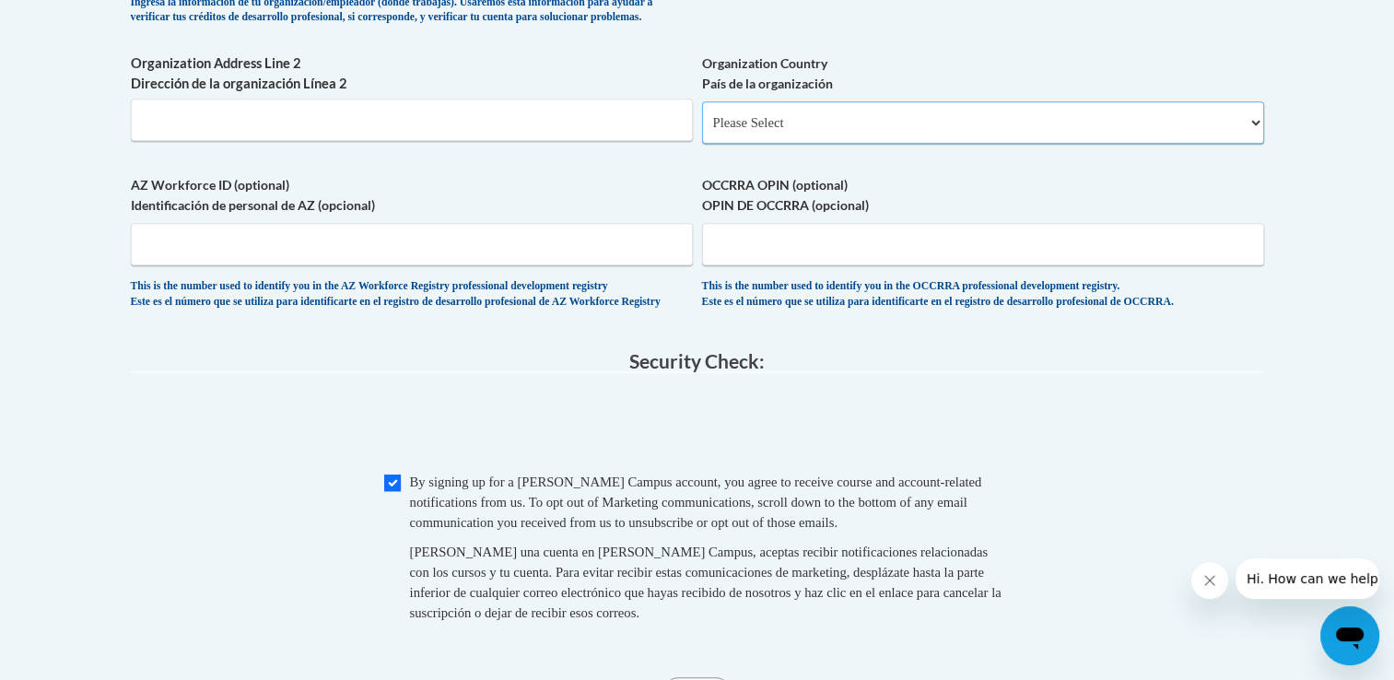
scroll to position [1359, 0]
click at [807, 145] on select "Please Select United States | Estados Unidos Outside of the United States | Fue…" at bounding box center [983, 123] width 562 height 42
select select "ad49bcad-a171-4b2e-b99c-48b446064914"
click at [702, 132] on select "Please Select United States | Estados Unidos Outside of the United States | Fue…" at bounding box center [983, 123] width 562 height 42
select select
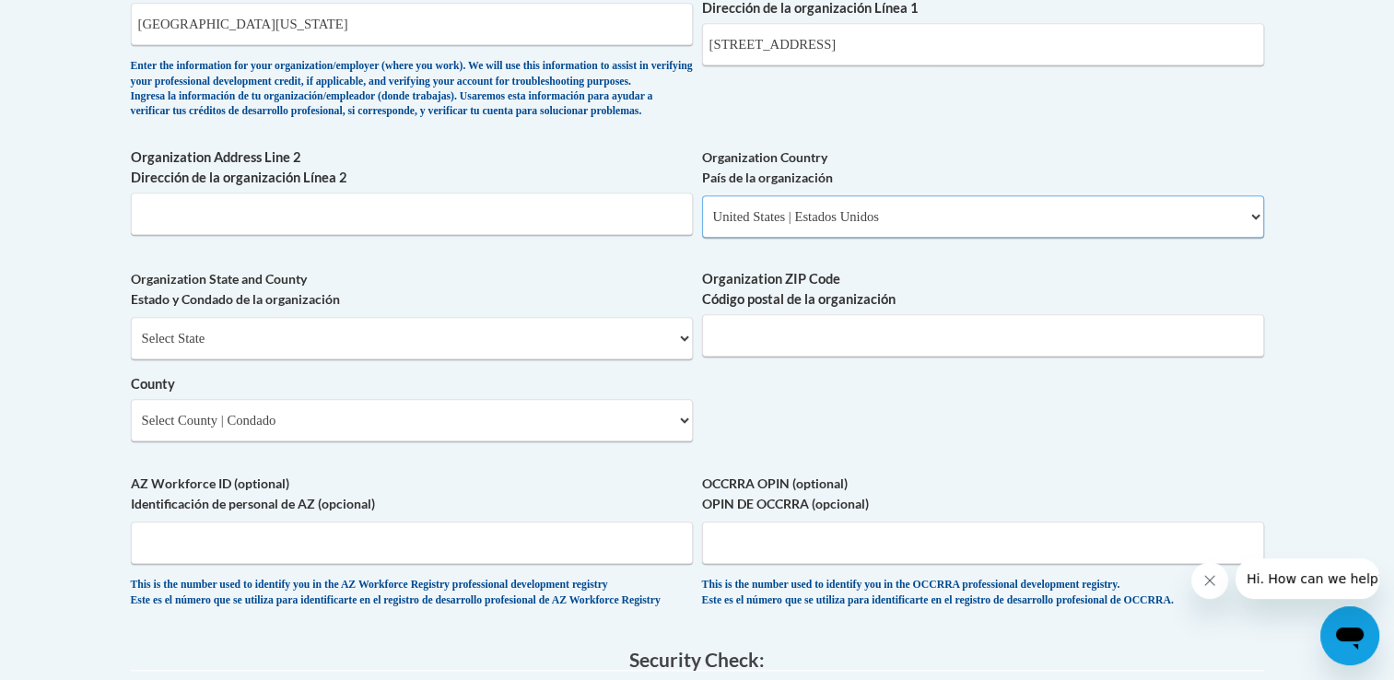
scroll to position [1347, 0]
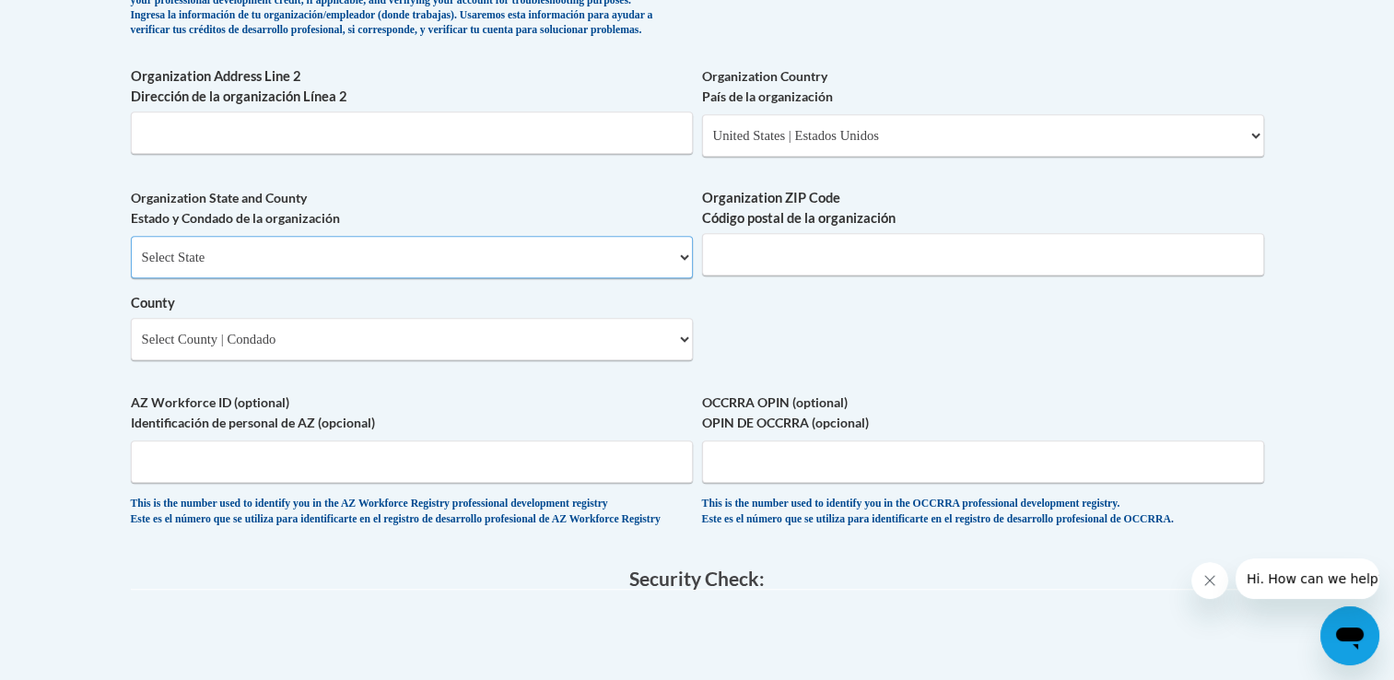
click at [366, 278] on select "Select State Alabama Alaska Arizona Arkansas California Colorado Connecticut De…" at bounding box center [412, 257] width 562 height 42
select select "Georgia"
click at [131, 265] on select "Select State Alabama Alaska Arizona Arkansas California Colorado Connecticut De…" at bounding box center [412, 257] width 562 height 42
click at [536, 360] on select "Select County Appling Atkinson Bacon Baker Baldwin Banks Barrow Bartow Ben Hill…" at bounding box center [412, 339] width 562 height 42
select select "Lumpkin"
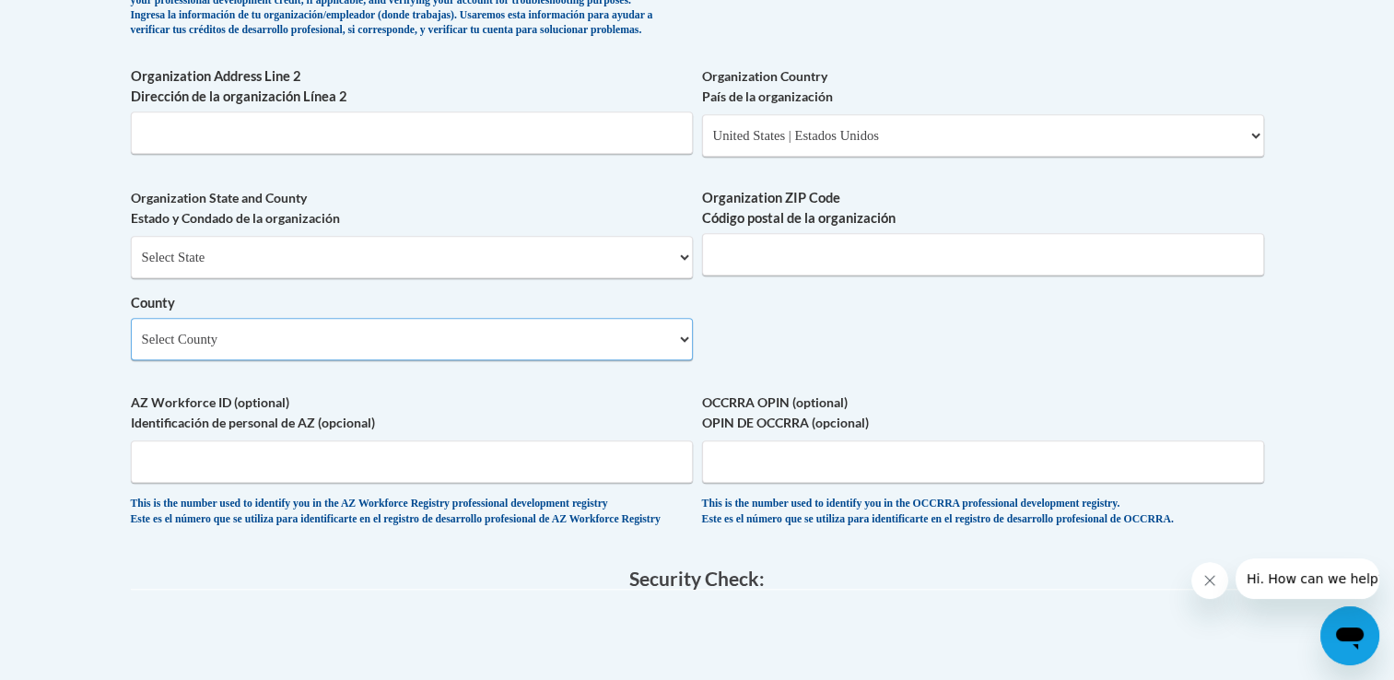
click at [131, 347] on select "Select County Appling Atkinson Bacon Baker Baldwin Banks Barrow Bartow Ben Hill…" at bounding box center [412, 339] width 562 height 42
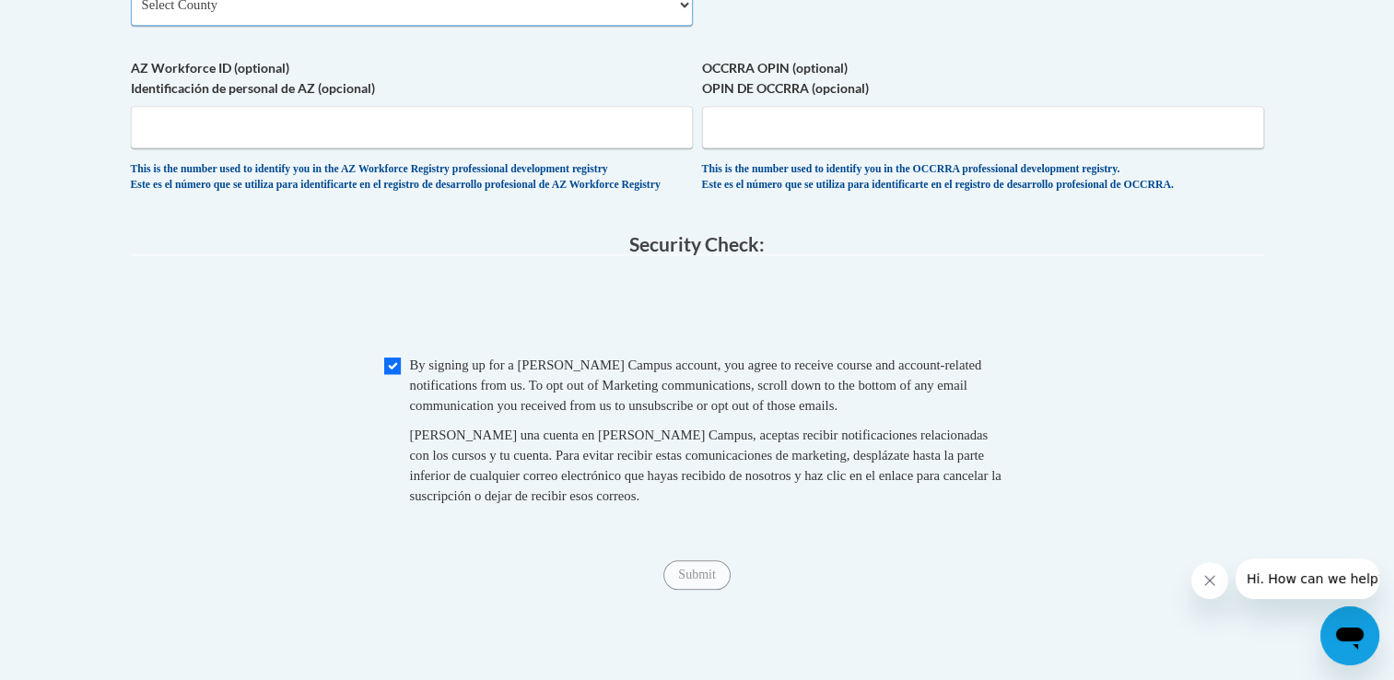
scroll to position [1683, 0]
click at [696, 589] on input "Submit" at bounding box center [696, 573] width 66 height 29
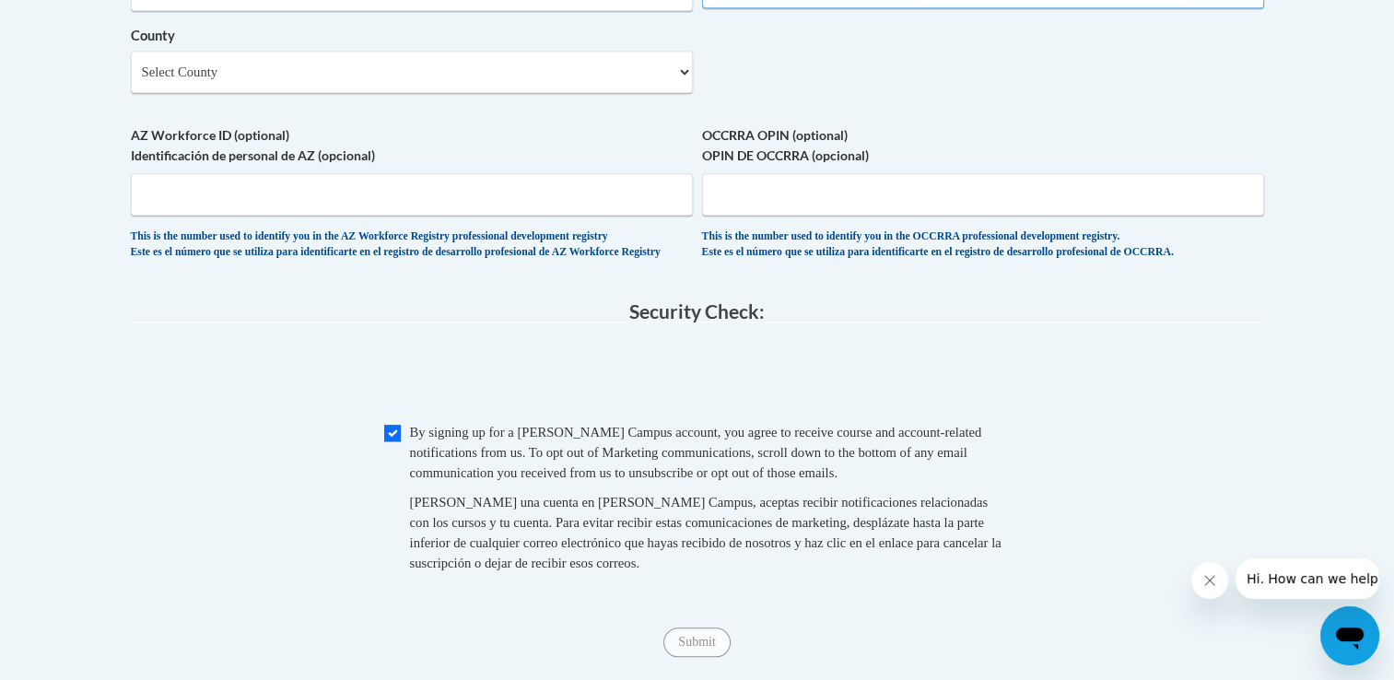
scroll to position [1832, 0]
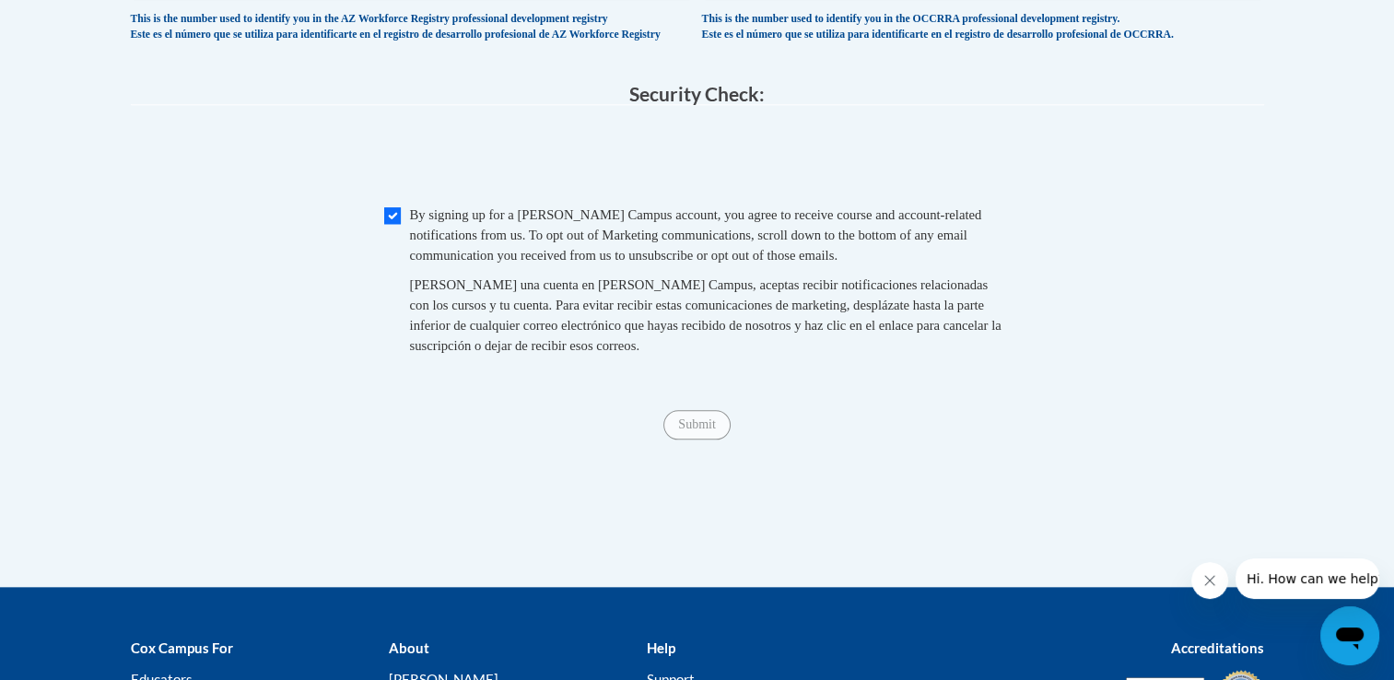
type input "30533"
click at [391, 224] on input "Checkbox" at bounding box center [392, 215] width 17 height 17
checkbox input "true"
click at [691, 440] on input "Submit" at bounding box center [696, 424] width 66 height 29
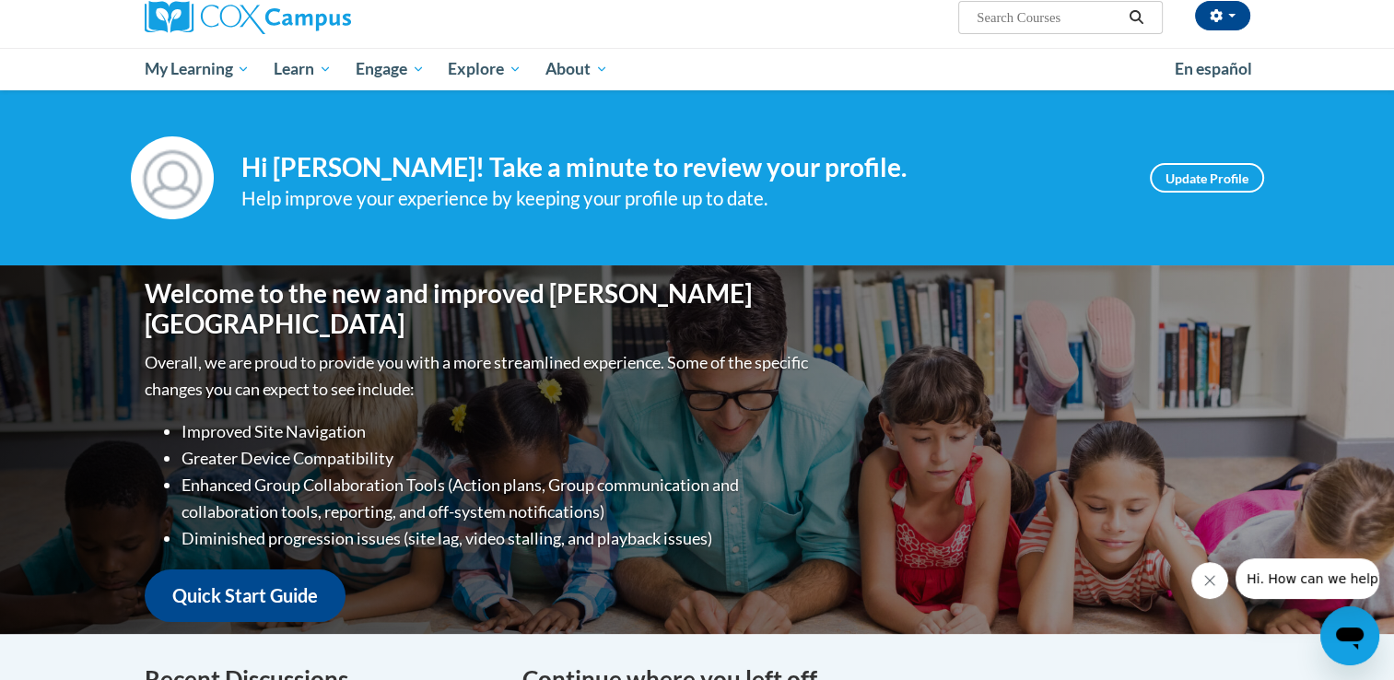
scroll to position [101, 0]
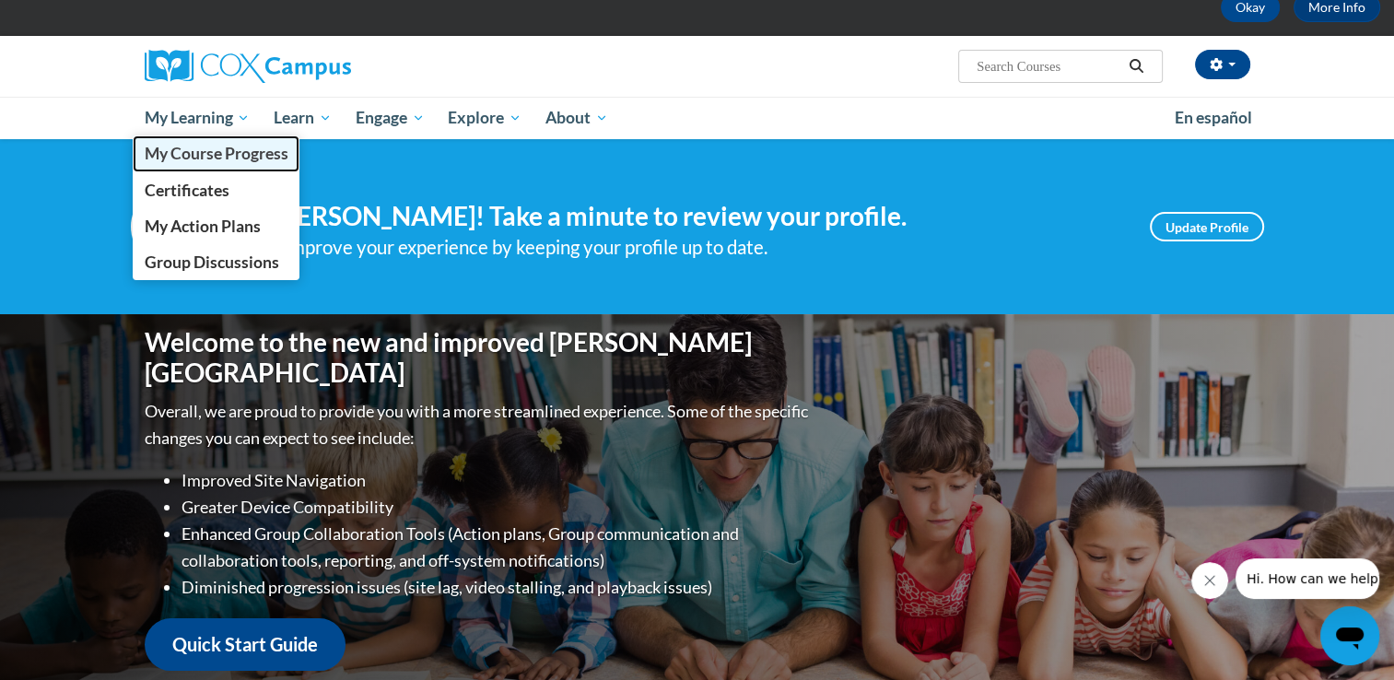
click at [225, 144] on span "My Course Progress" at bounding box center [216, 153] width 144 height 19
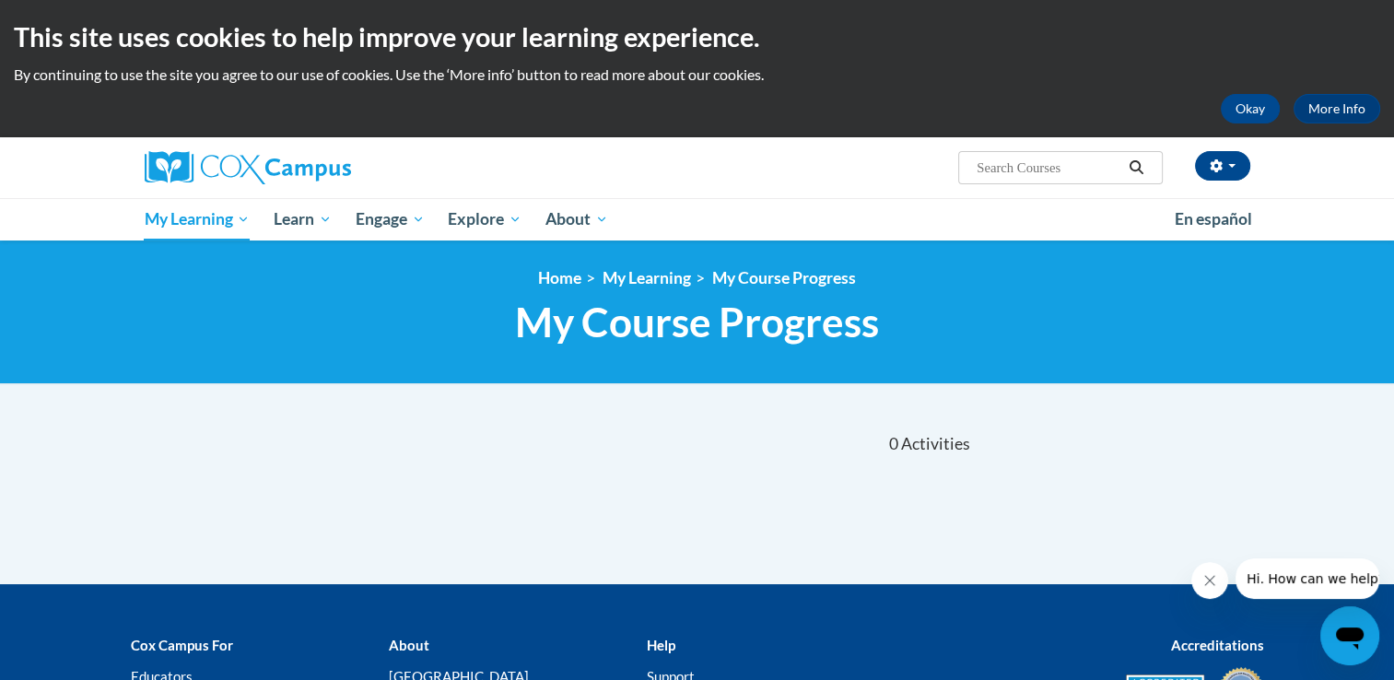
click at [1007, 167] on input "Search..." at bounding box center [1048, 168] width 147 height 22
type input "rti module"
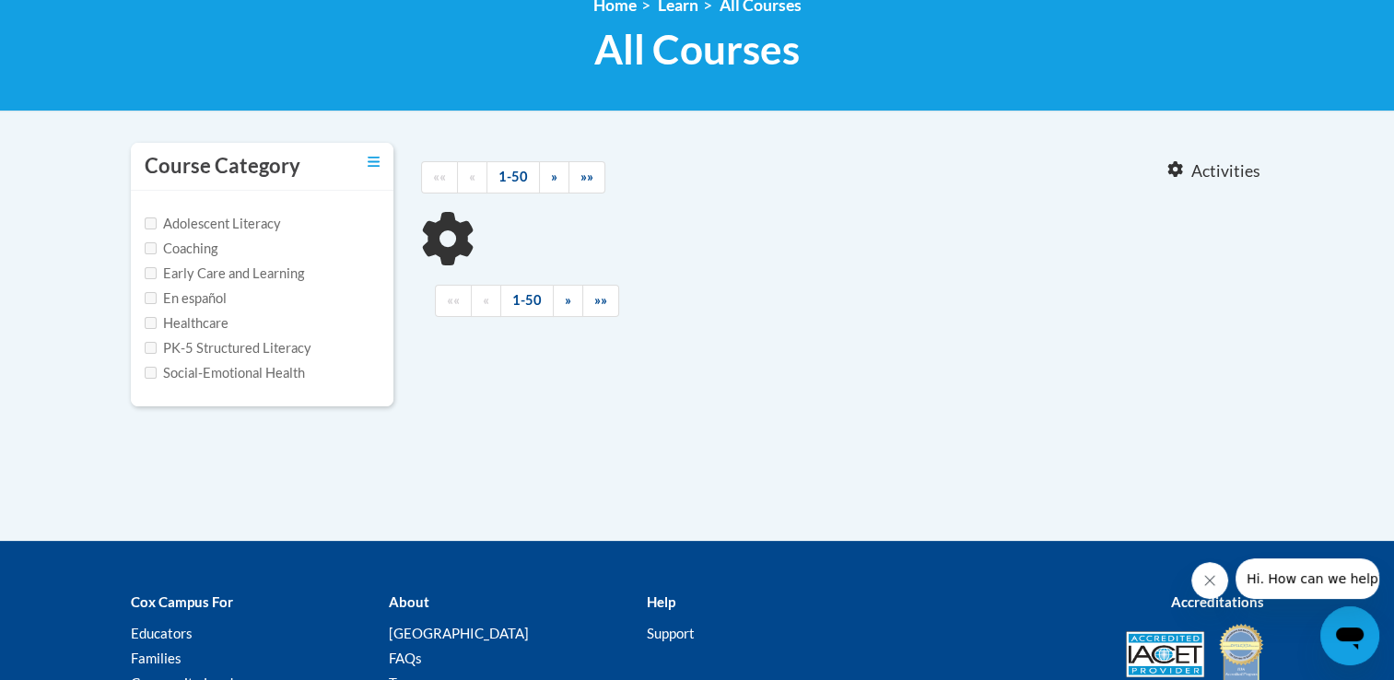
type input "rti module"
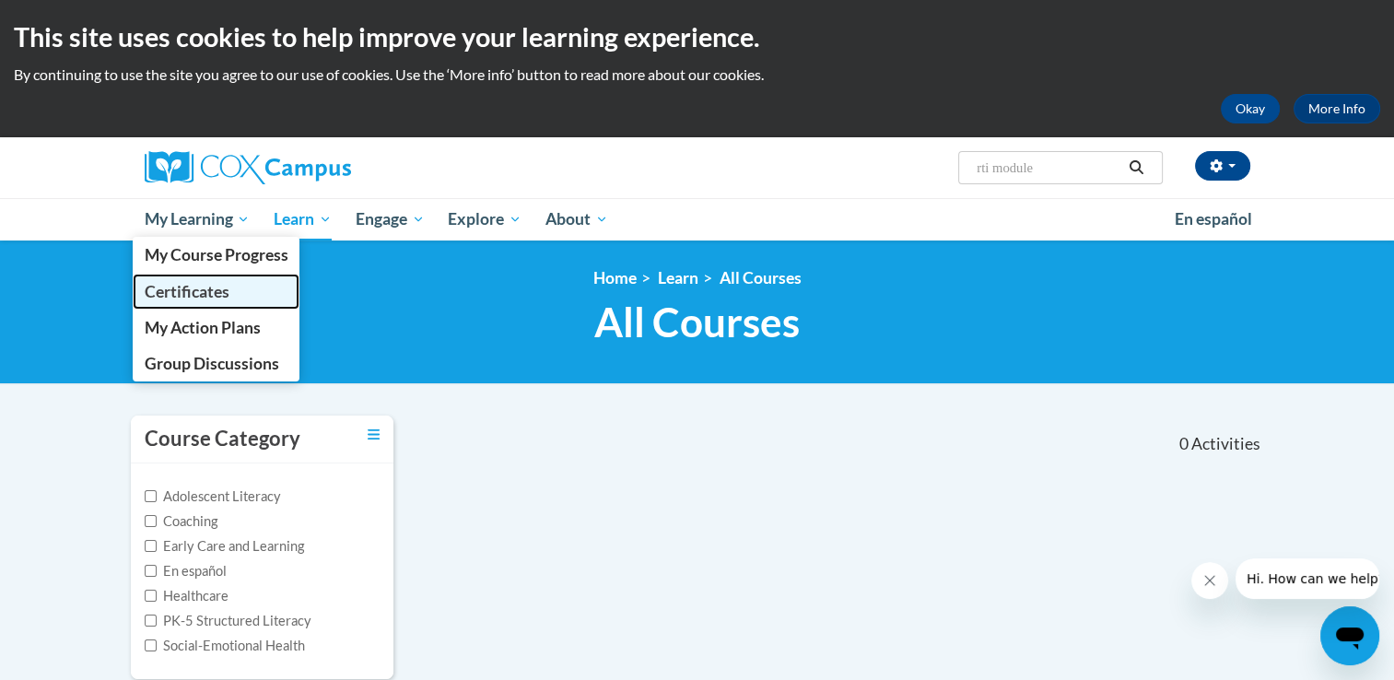
click at [259, 292] on link "Certificates" at bounding box center [217, 292] width 168 height 36
